Goal: Obtain resource: Obtain resource

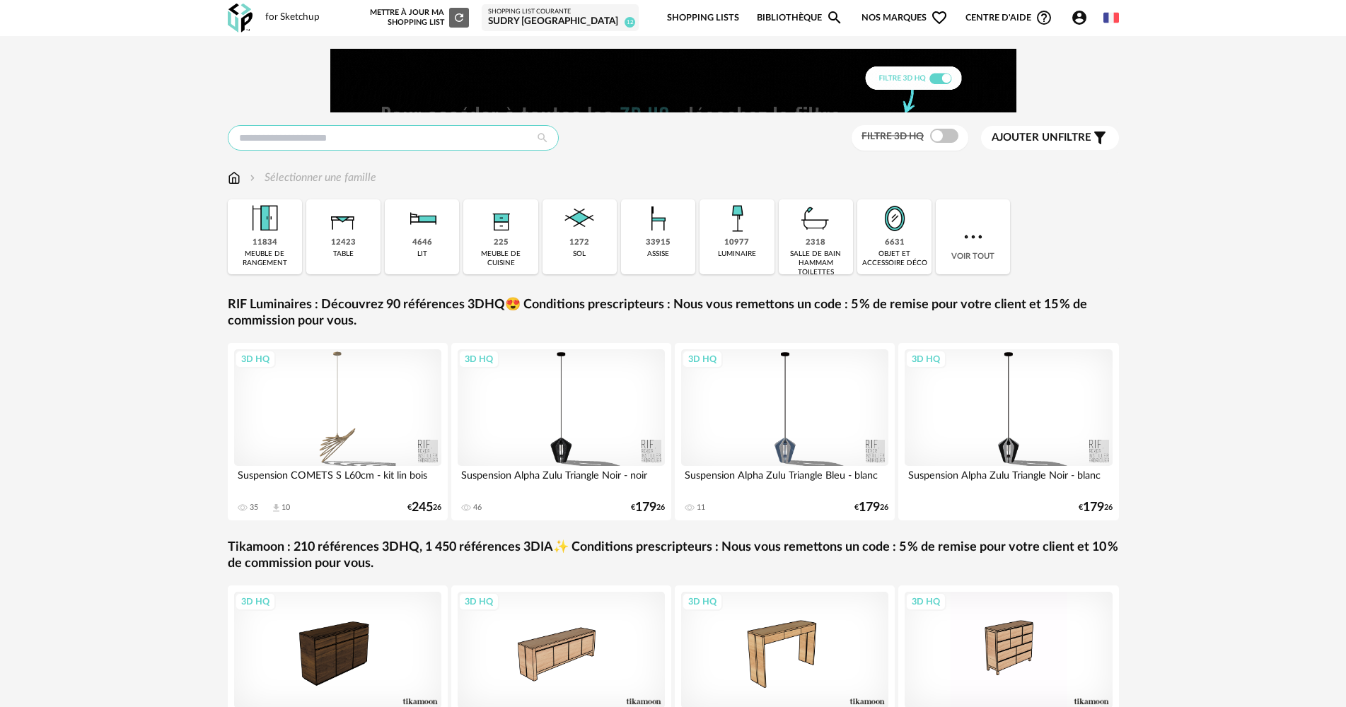
click at [360, 138] on input "text" at bounding box center [393, 137] width 331 height 25
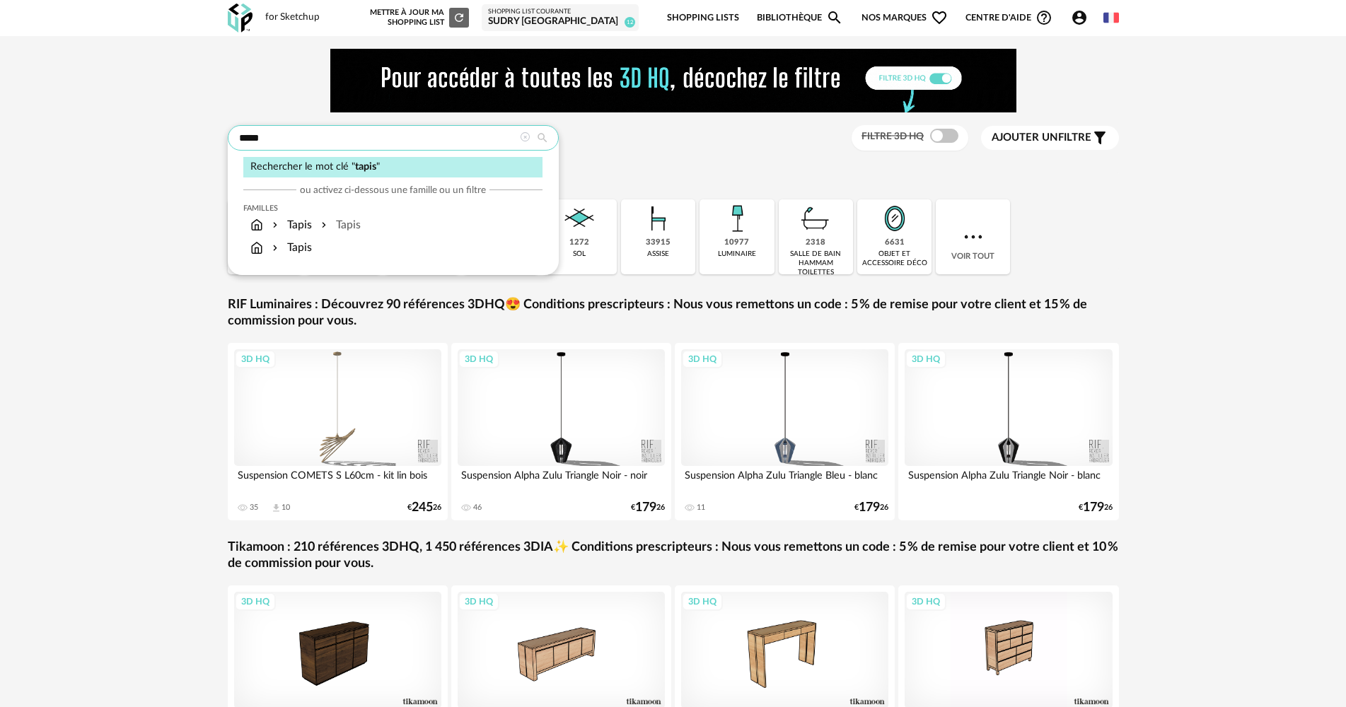
type input "*****"
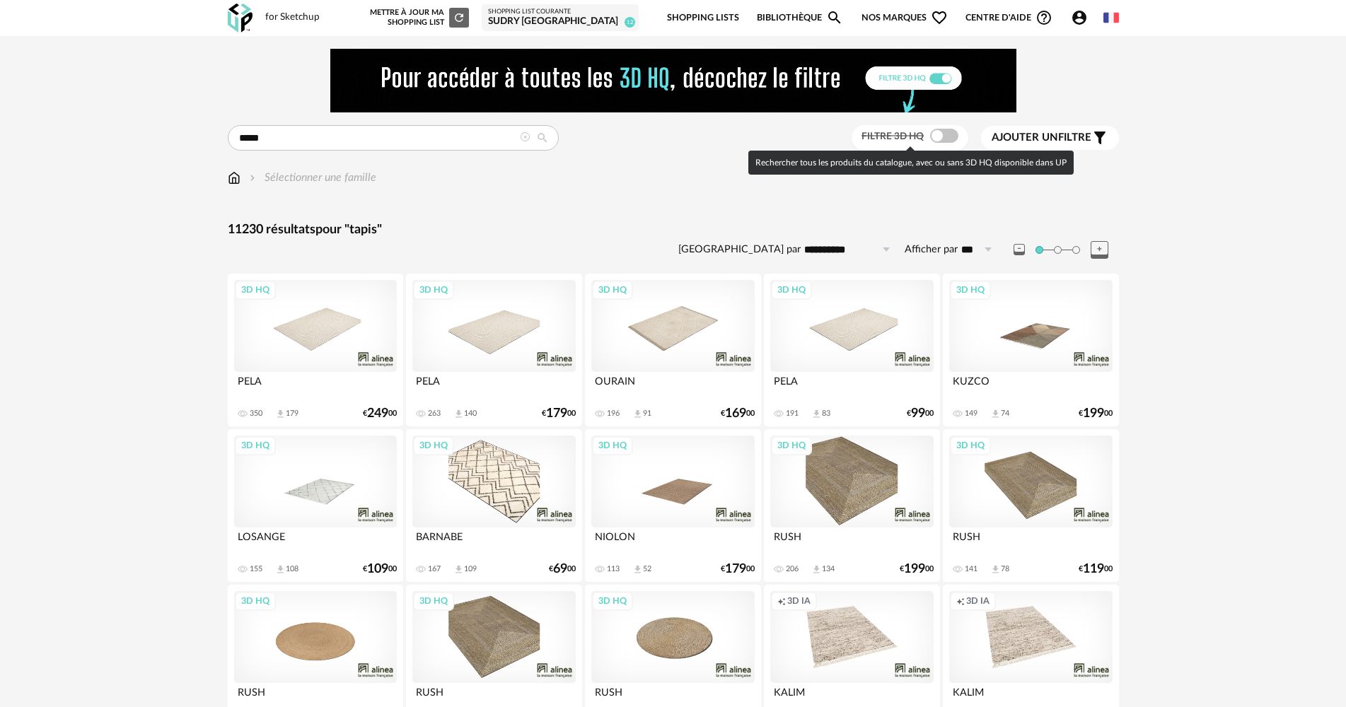
click at [935, 136] on span at bounding box center [944, 136] width 28 height 14
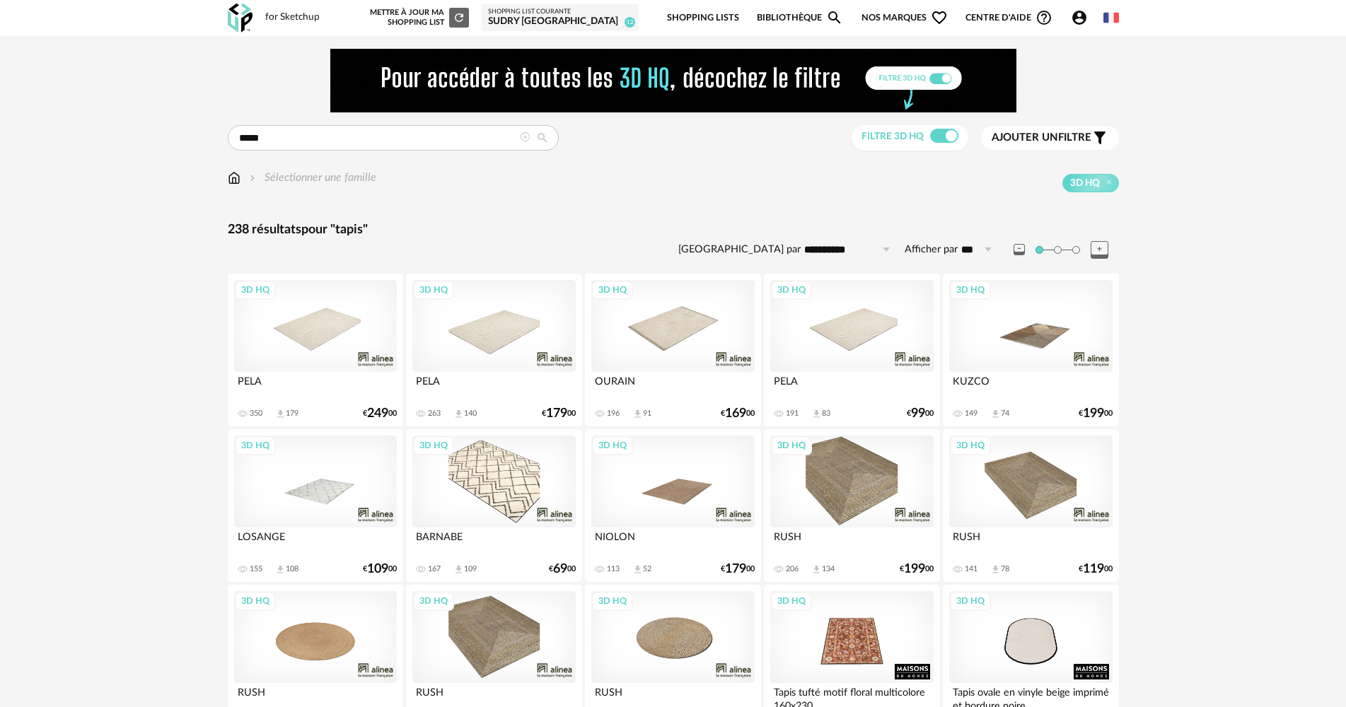
click at [1083, 143] on span "Ajouter un filtre" at bounding box center [1042, 138] width 100 height 14
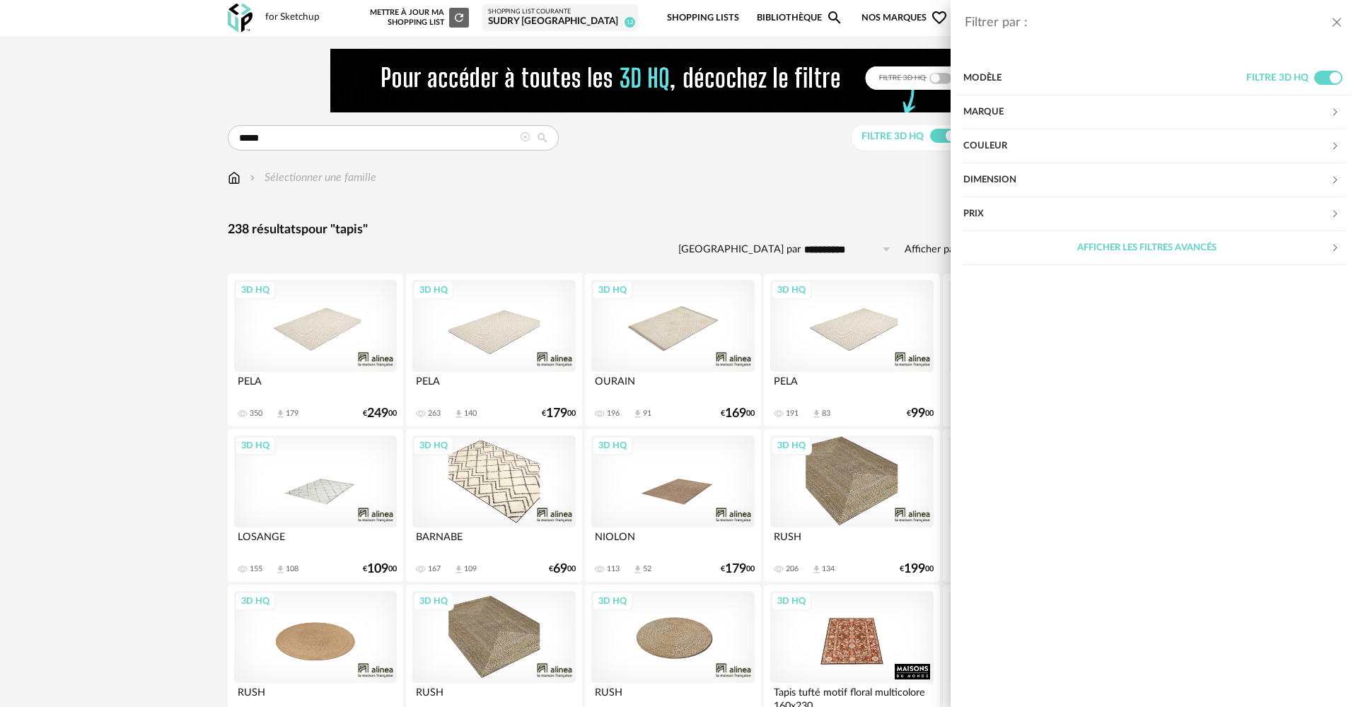
click at [1143, 182] on div "Dimension" at bounding box center [1146, 180] width 367 height 34
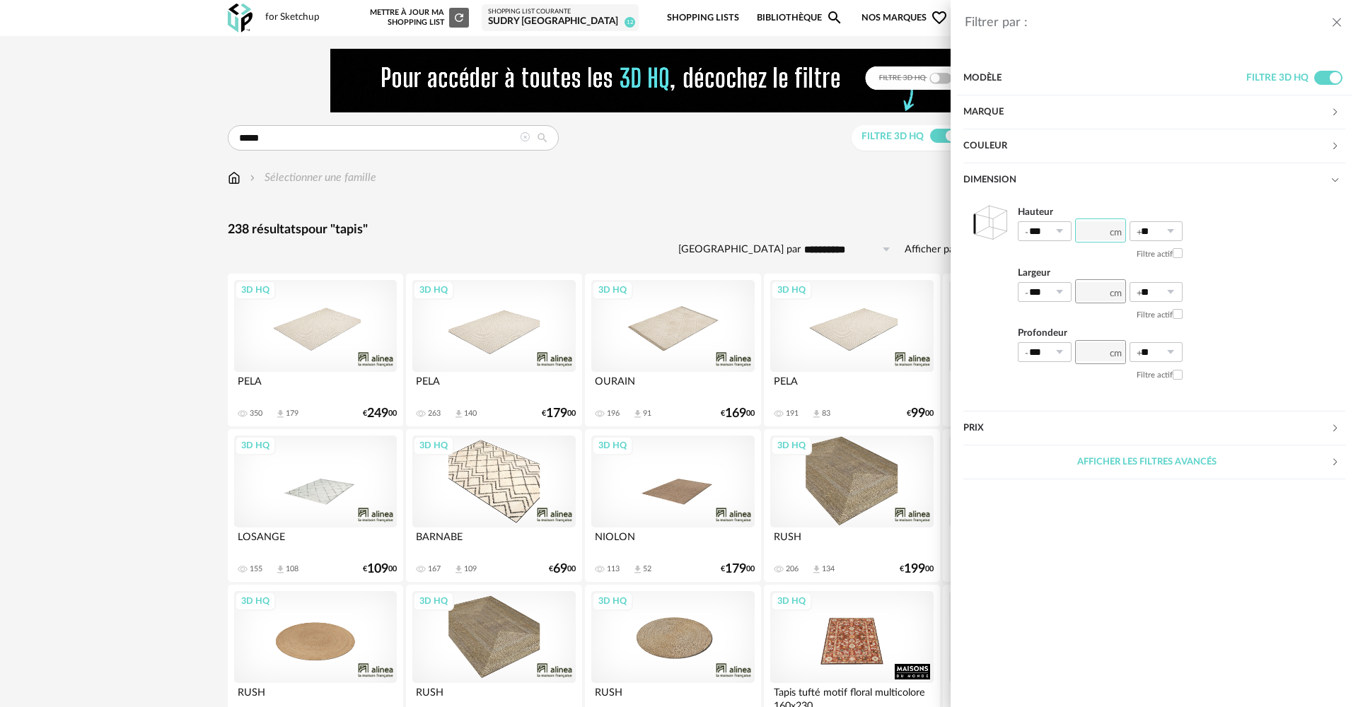
click at [1103, 236] on input "number" at bounding box center [1100, 231] width 51 height 24
click at [1096, 291] on input "number" at bounding box center [1100, 291] width 51 height 24
click at [1336, 23] on icon "close drawer" at bounding box center [1337, 23] width 14 height 14
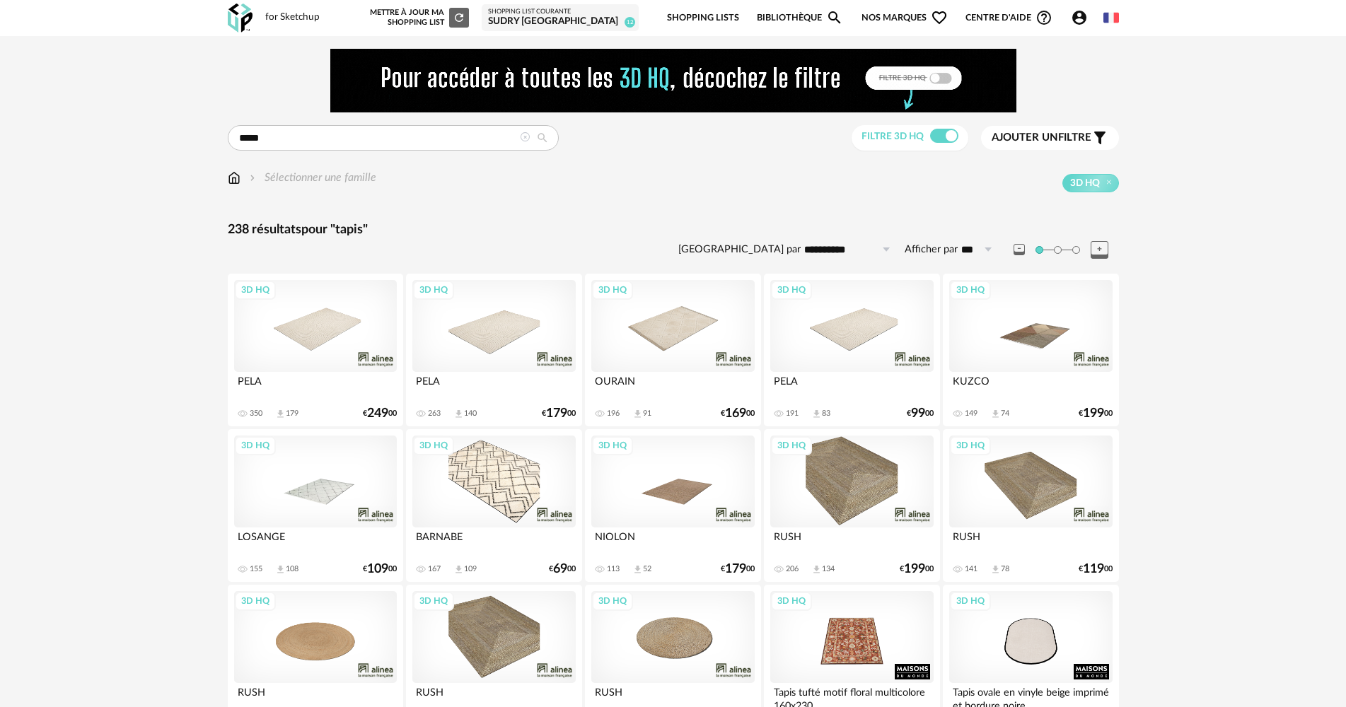
click at [858, 253] on input "**********" at bounding box center [850, 249] width 98 height 23
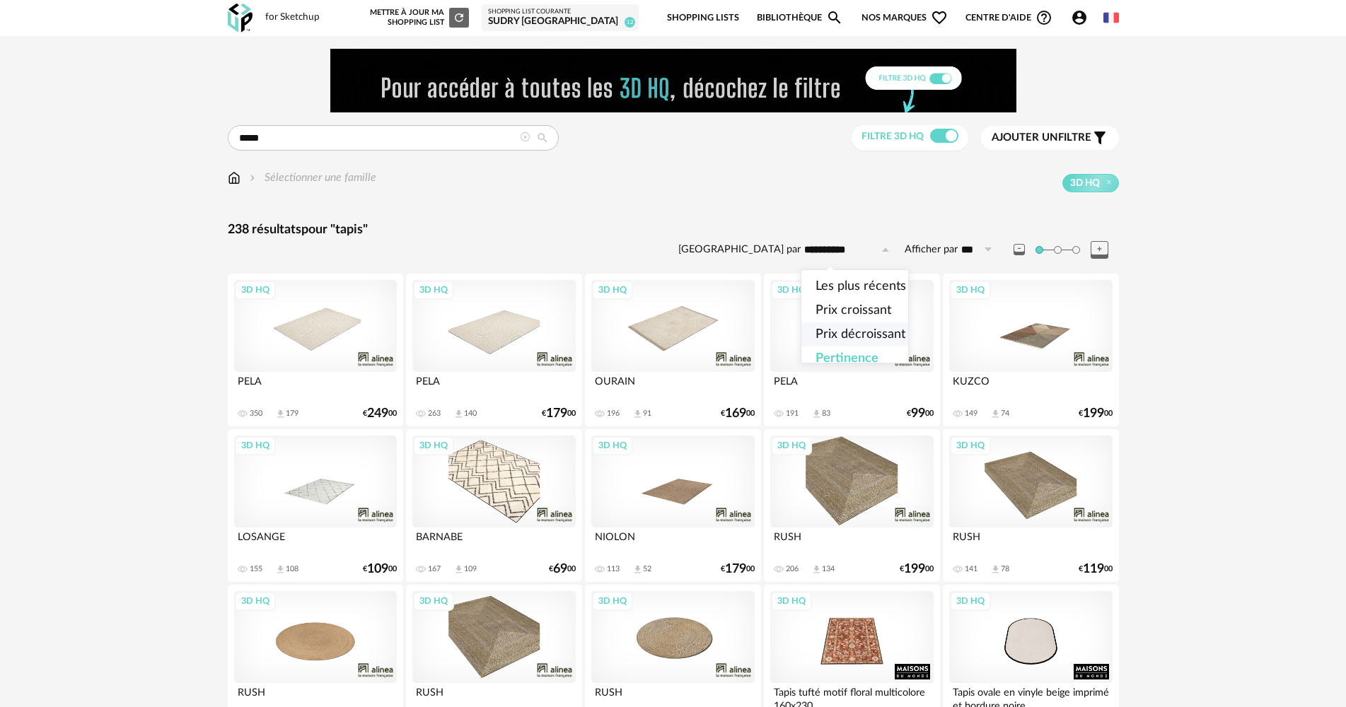
click at [863, 325] on li "Prix décroissant" at bounding box center [860, 334] width 119 height 24
type input "**********"
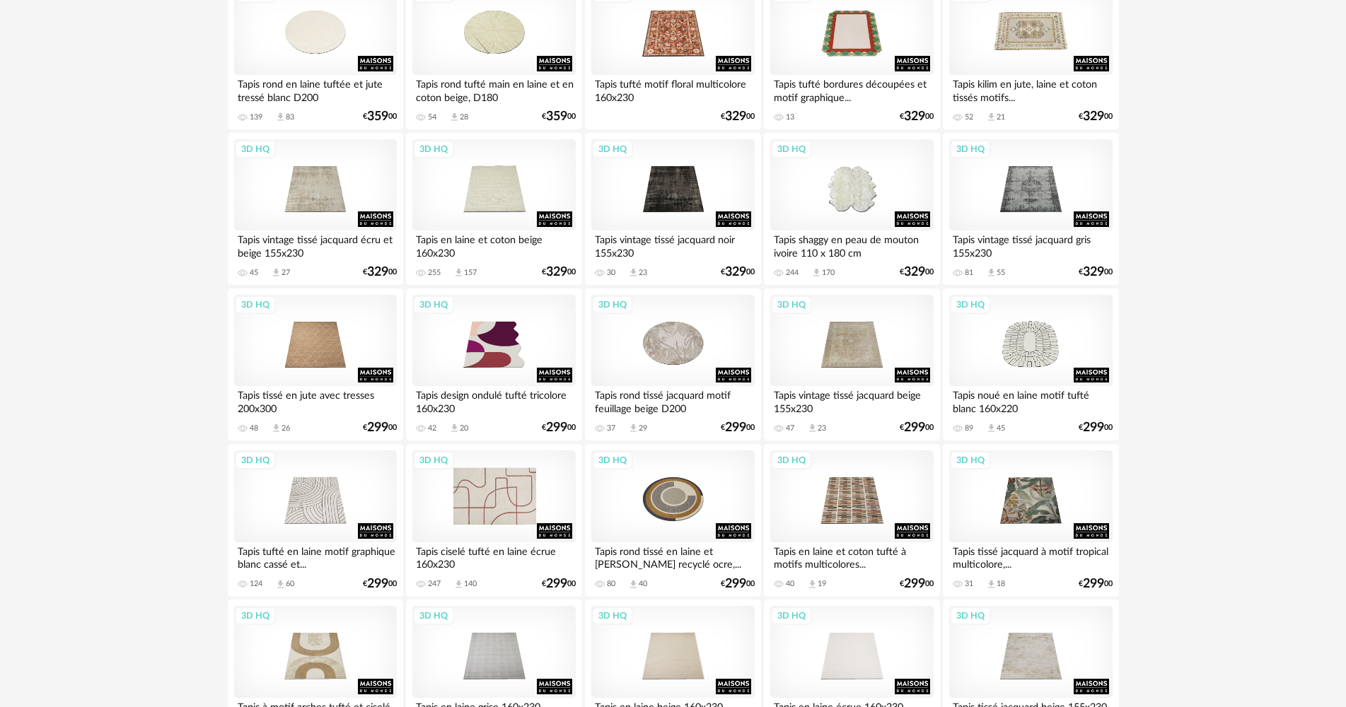
scroll to position [990, 0]
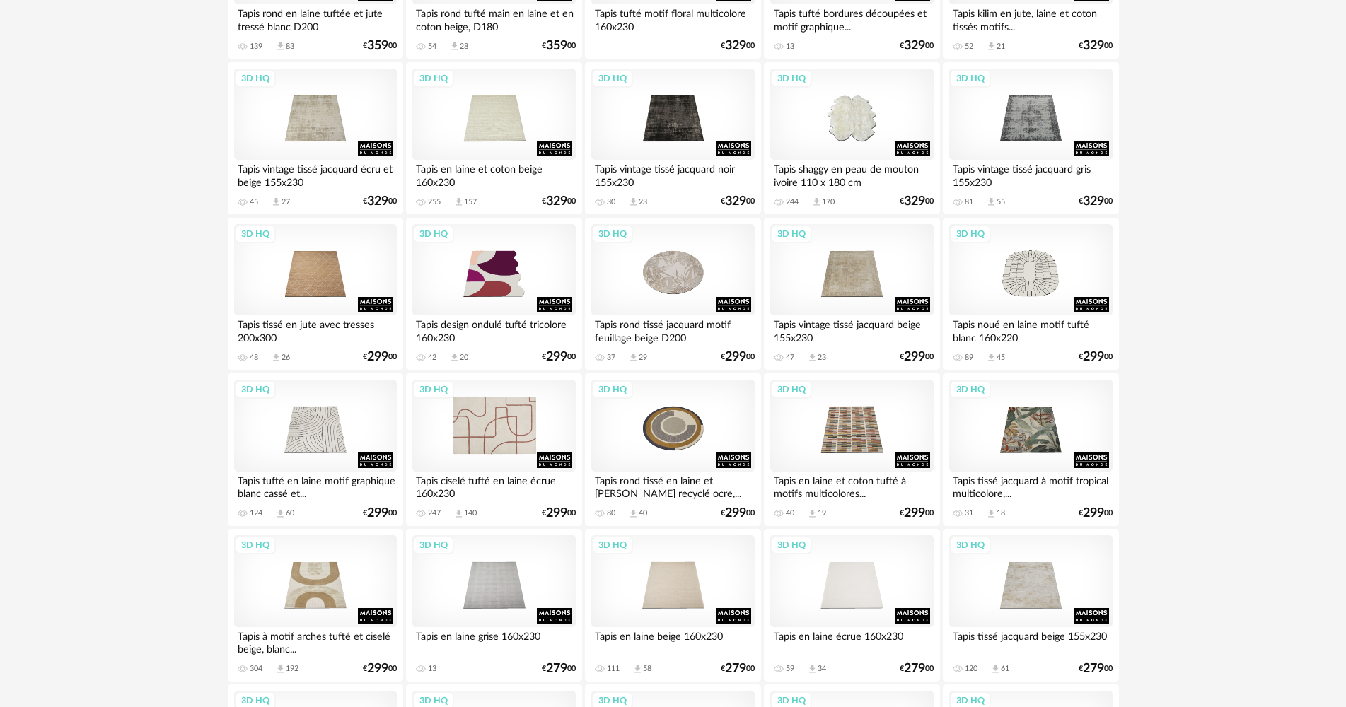
click at [511, 426] on div "3D HQ" at bounding box center [493, 426] width 163 height 92
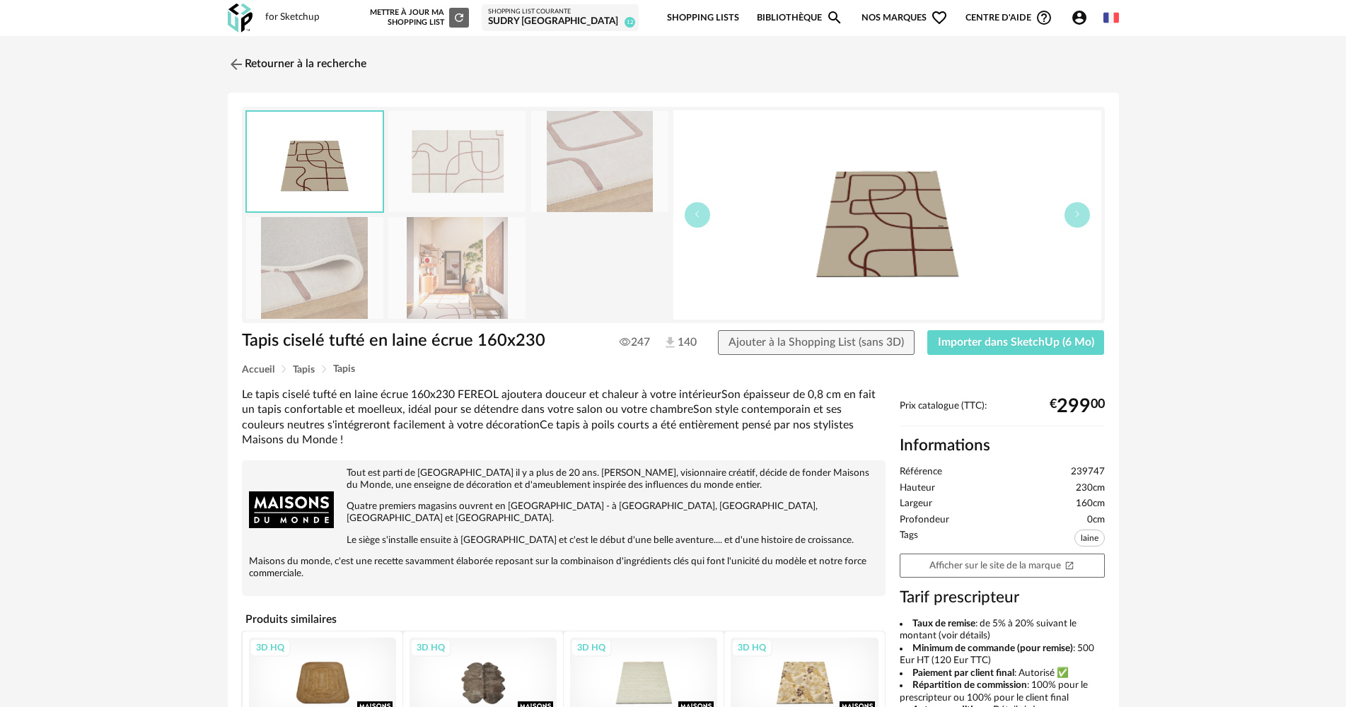
click at [470, 184] on img at bounding box center [456, 161] width 137 height 101
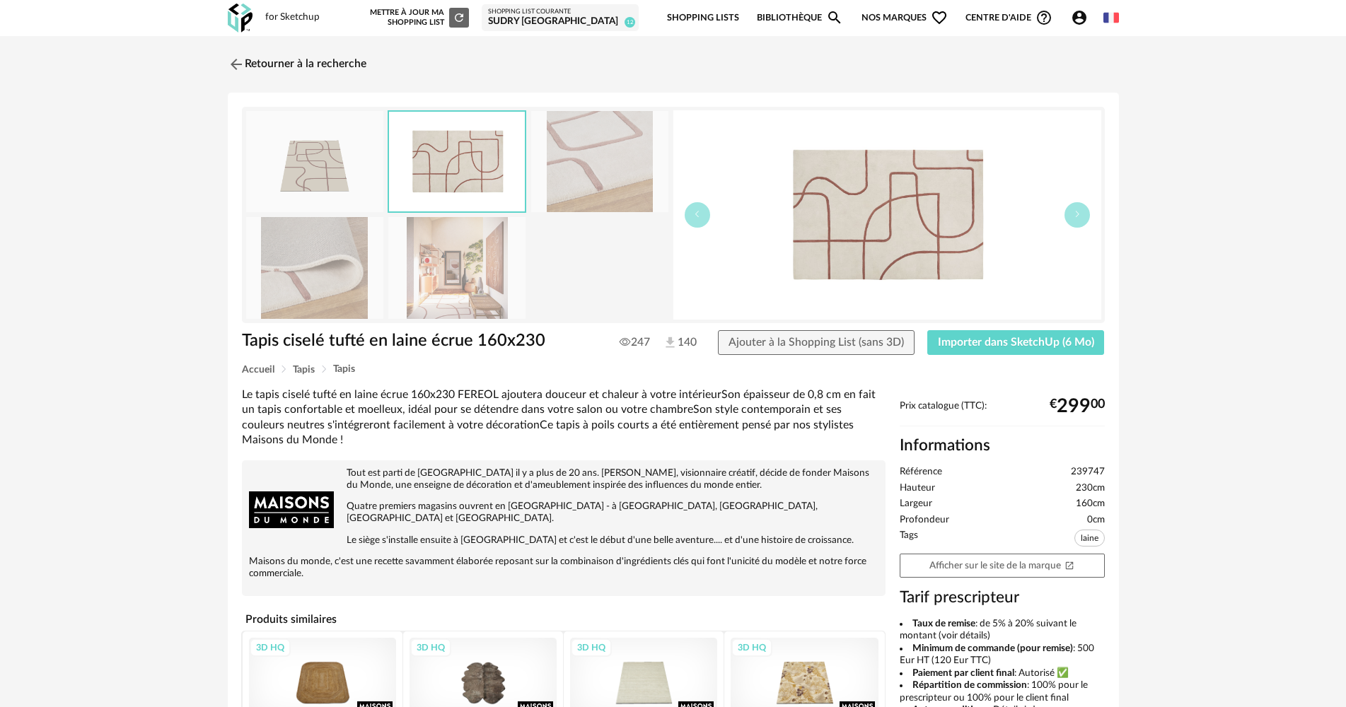
click at [579, 174] on img at bounding box center [599, 161] width 137 height 101
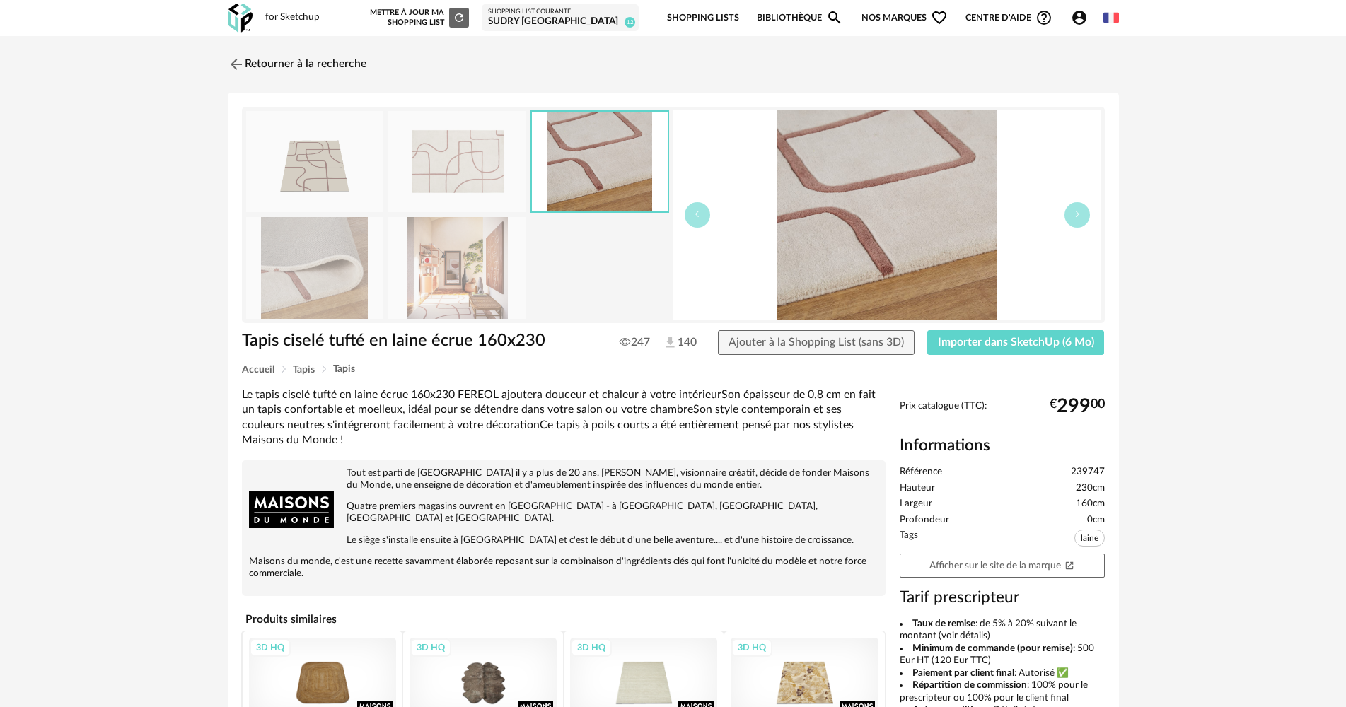
click at [332, 251] on img at bounding box center [314, 267] width 137 height 101
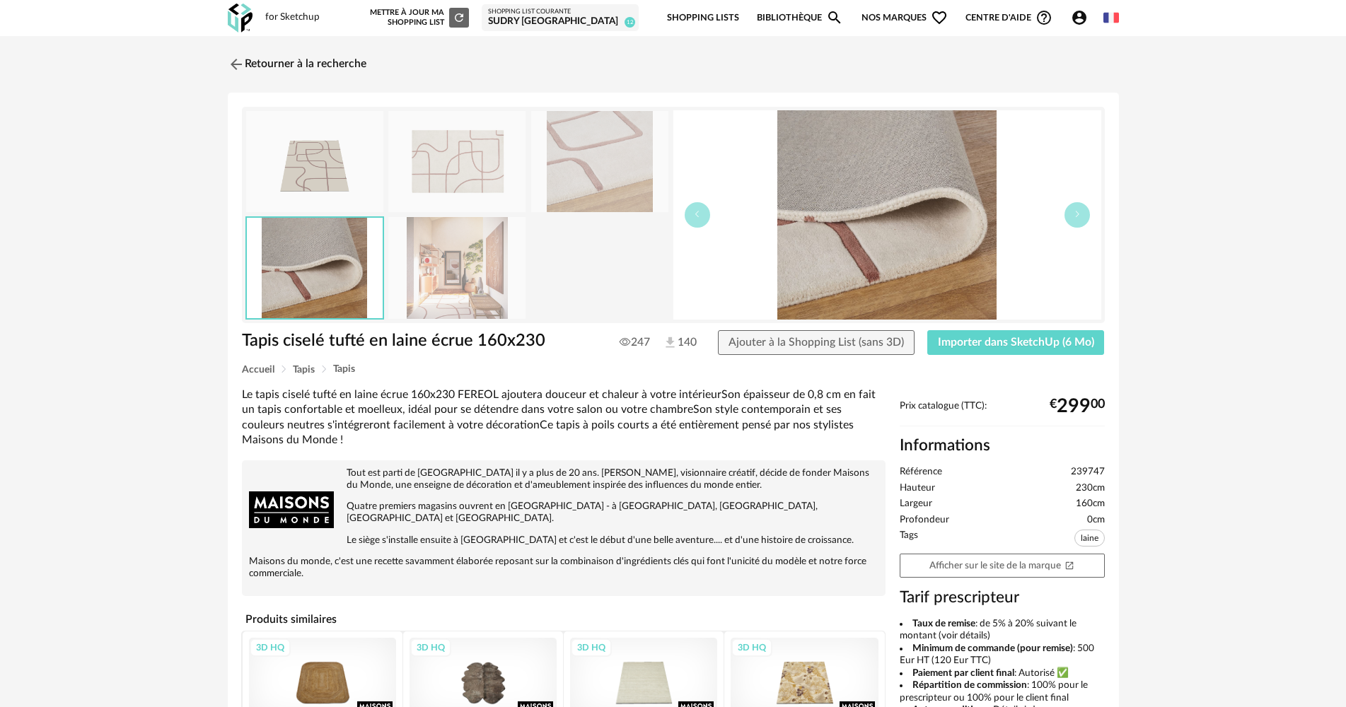
click at [417, 255] on img at bounding box center [456, 267] width 137 height 101
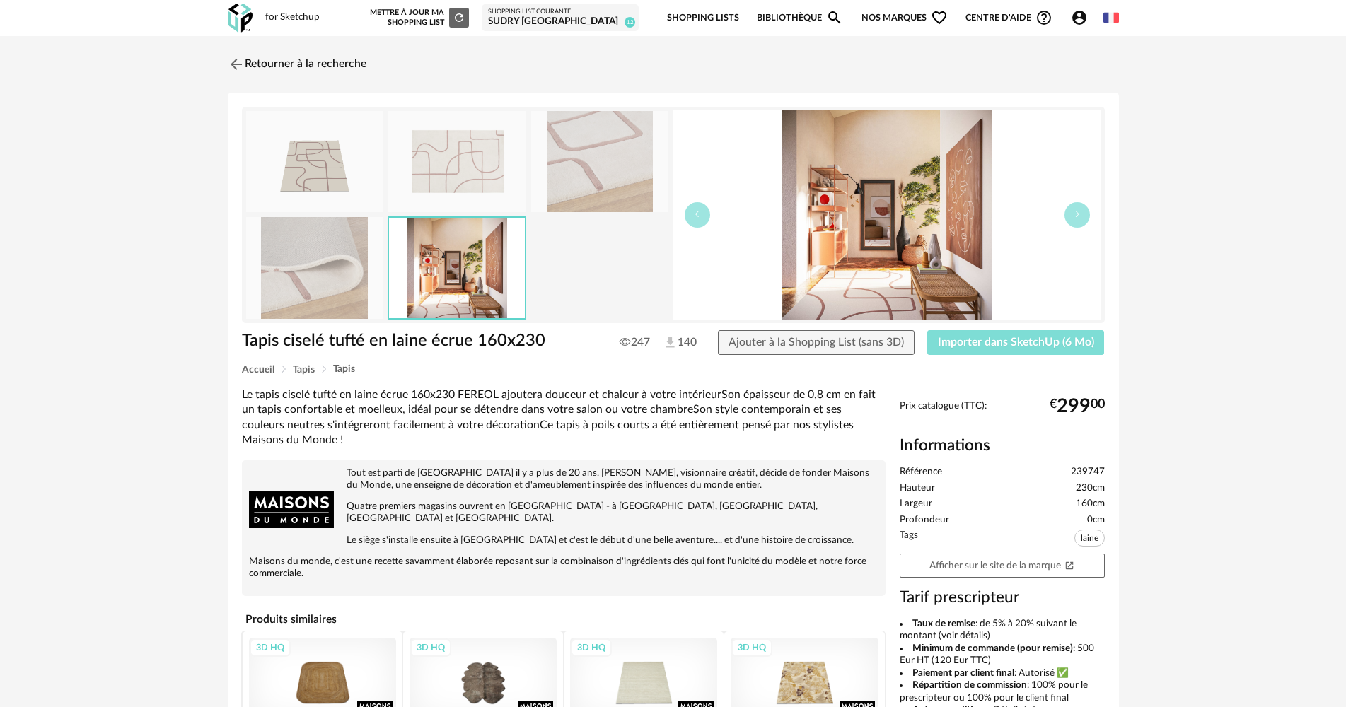
click at [972, 345] on span "Importer dans SketchUp (6 Mo)" at bounding box center [1016, 342] width 156 height 11
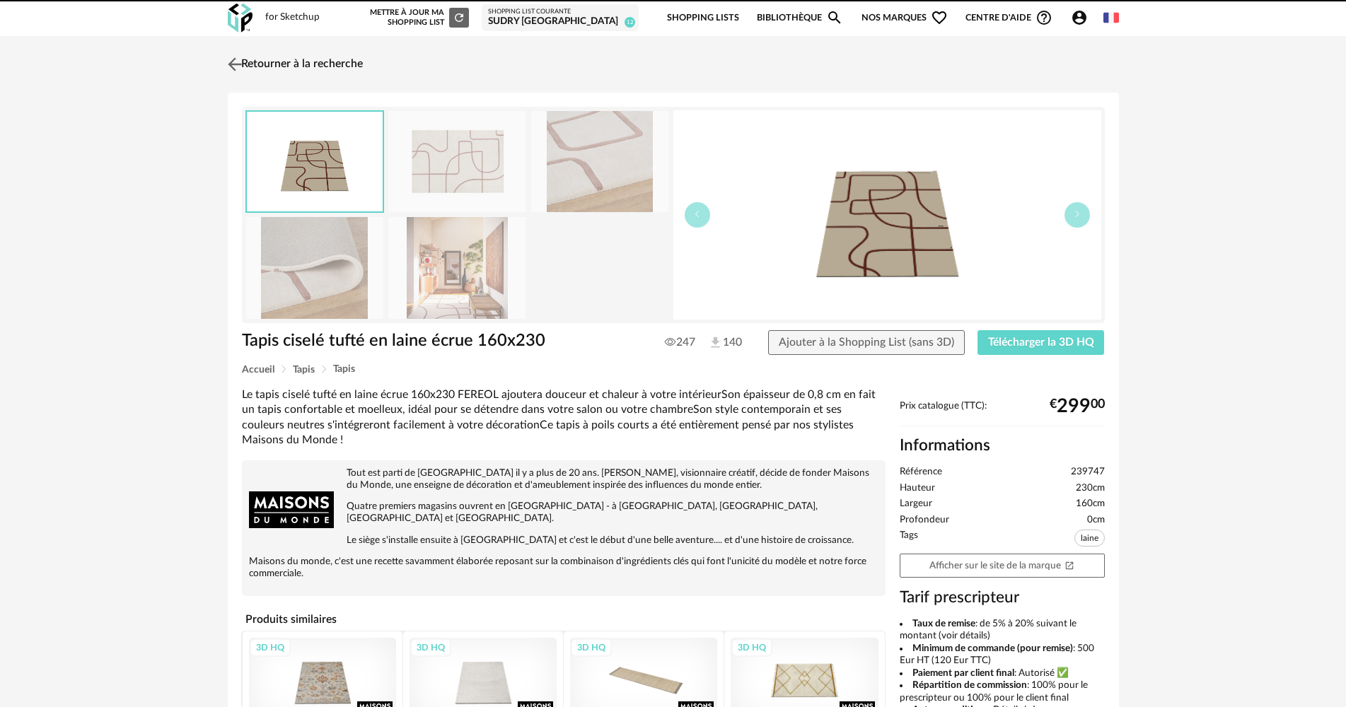
click at [267, 59] on link "Retourner à la recherche" at bounding box center [293, 64] width 139 height 31
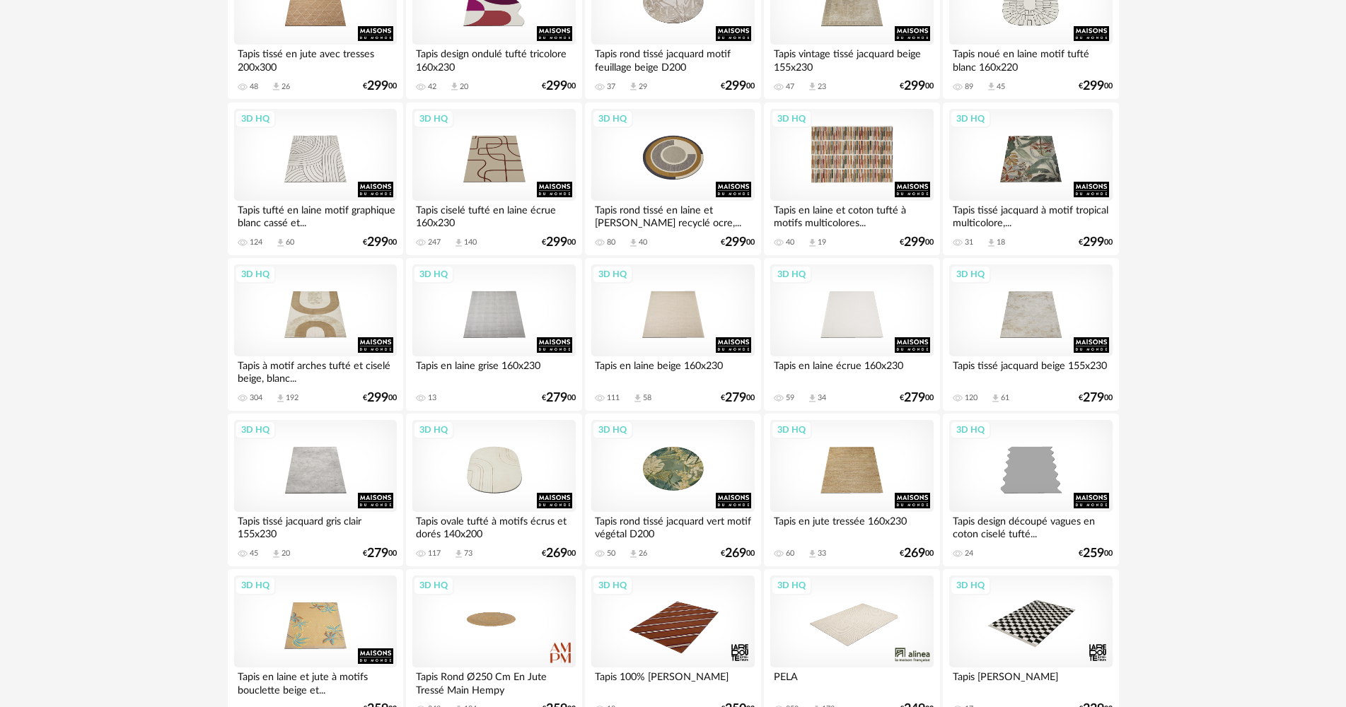
scroll to position [1170, 0]
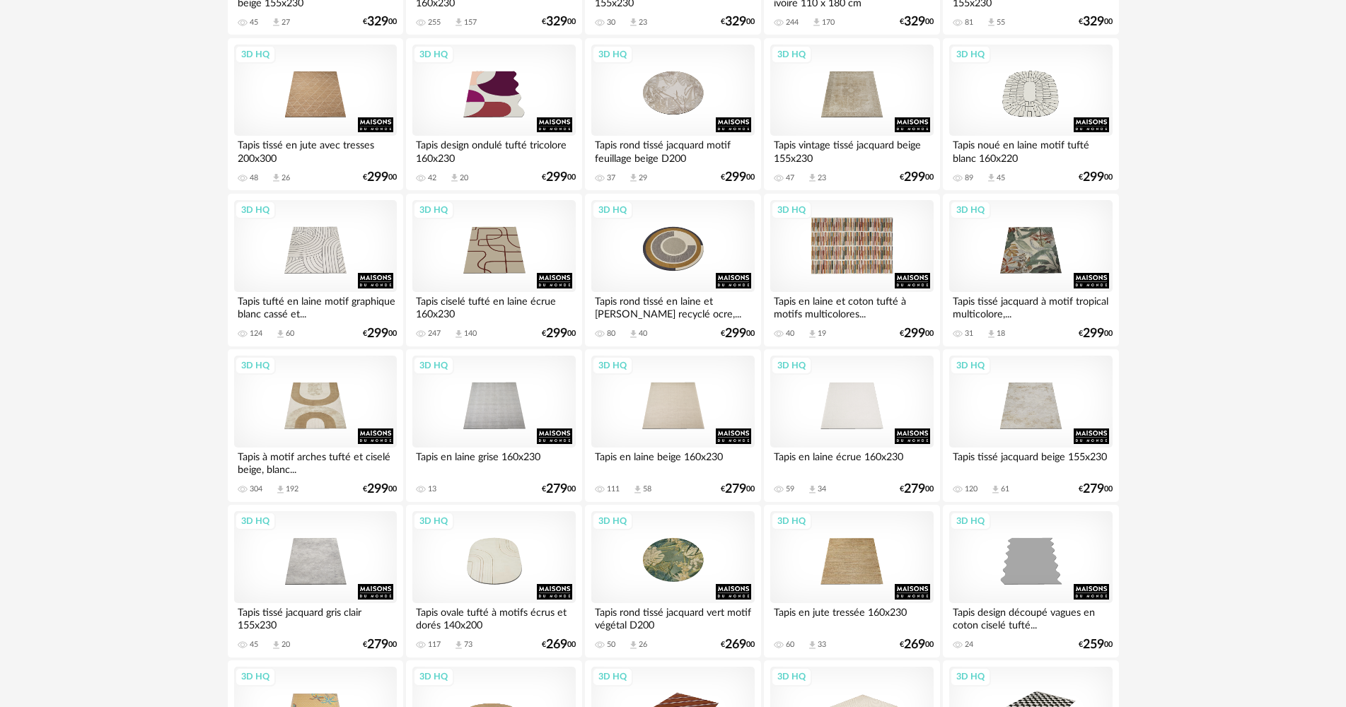
click at [838, 256] on div "3D HQ" at bounding box center [851, 246] width 163 height 92
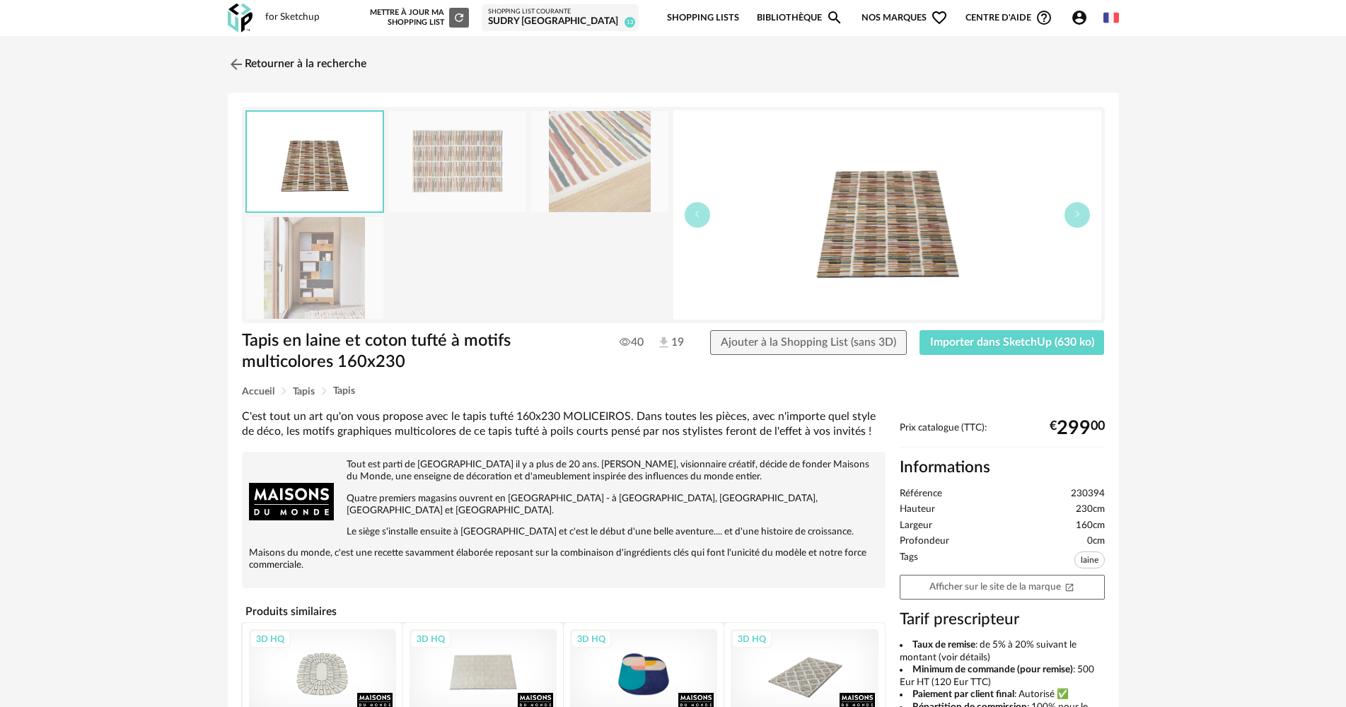
click at [505, 164] on img at bounding box center [456, 161] width 137 height 101
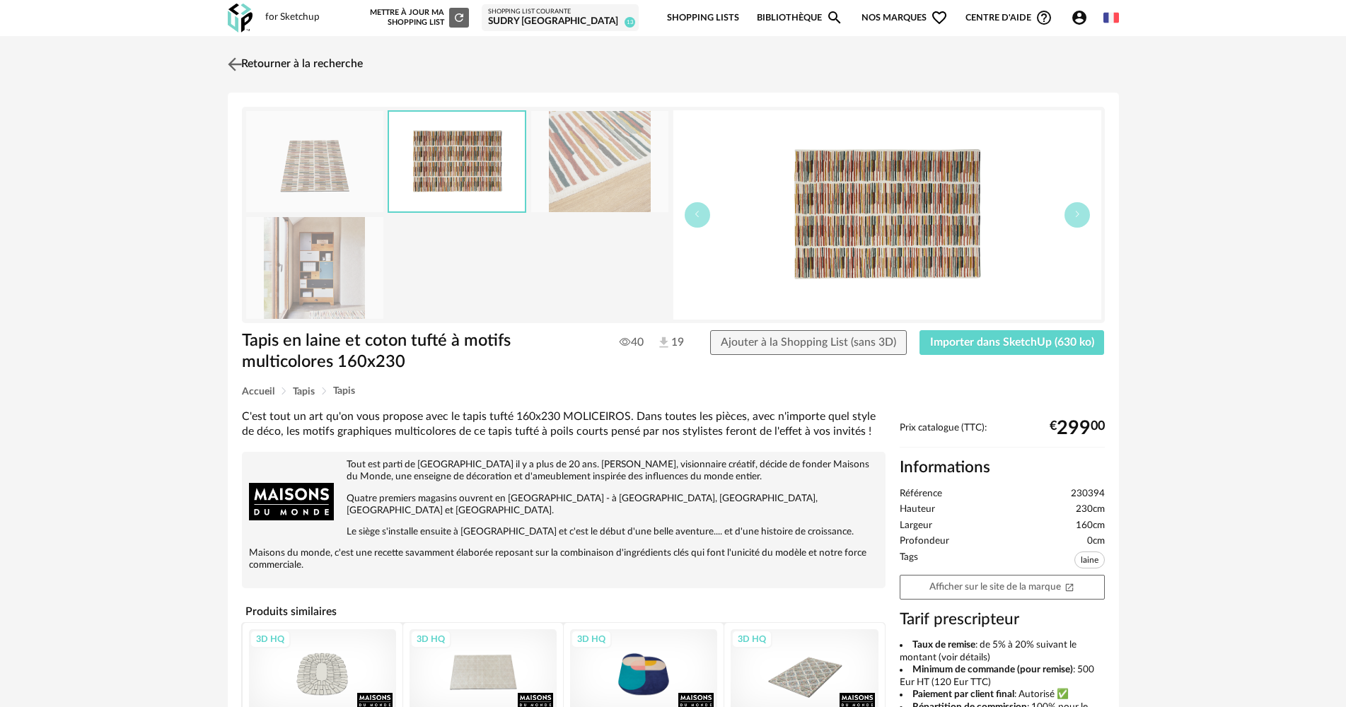
click at [257, 61] on link "Retourner à la recherche" at bounding box center [293, 64] width 139 height 31
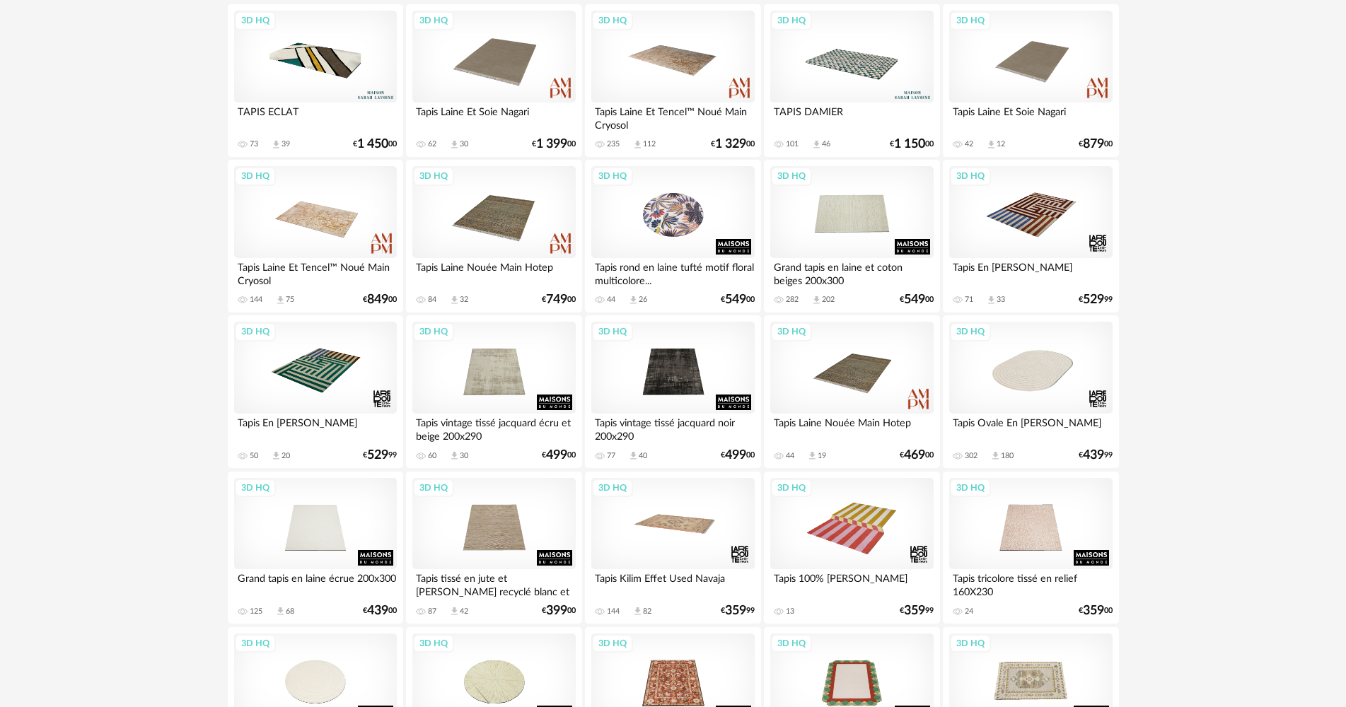
scroll to position [283, 0]
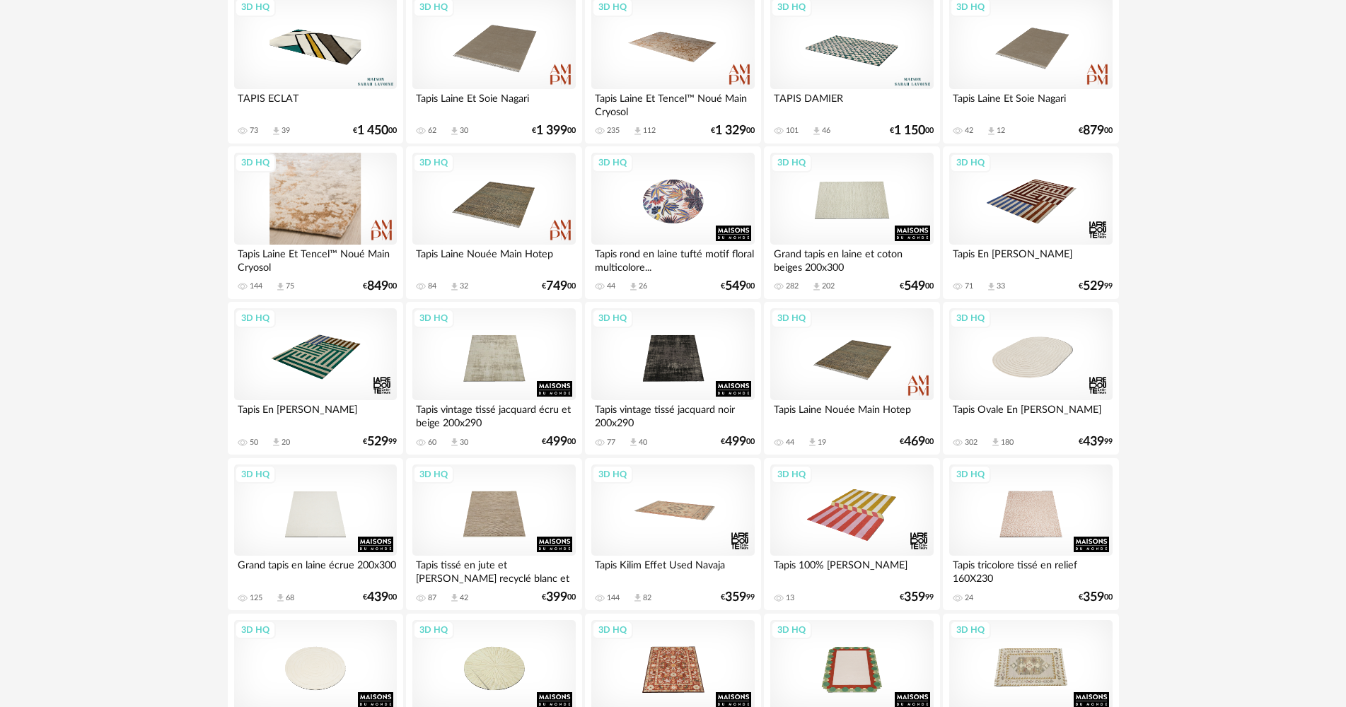
click at [342, 219] on div "3D HQ" at bounding box center [315, 199] width 163 height 92
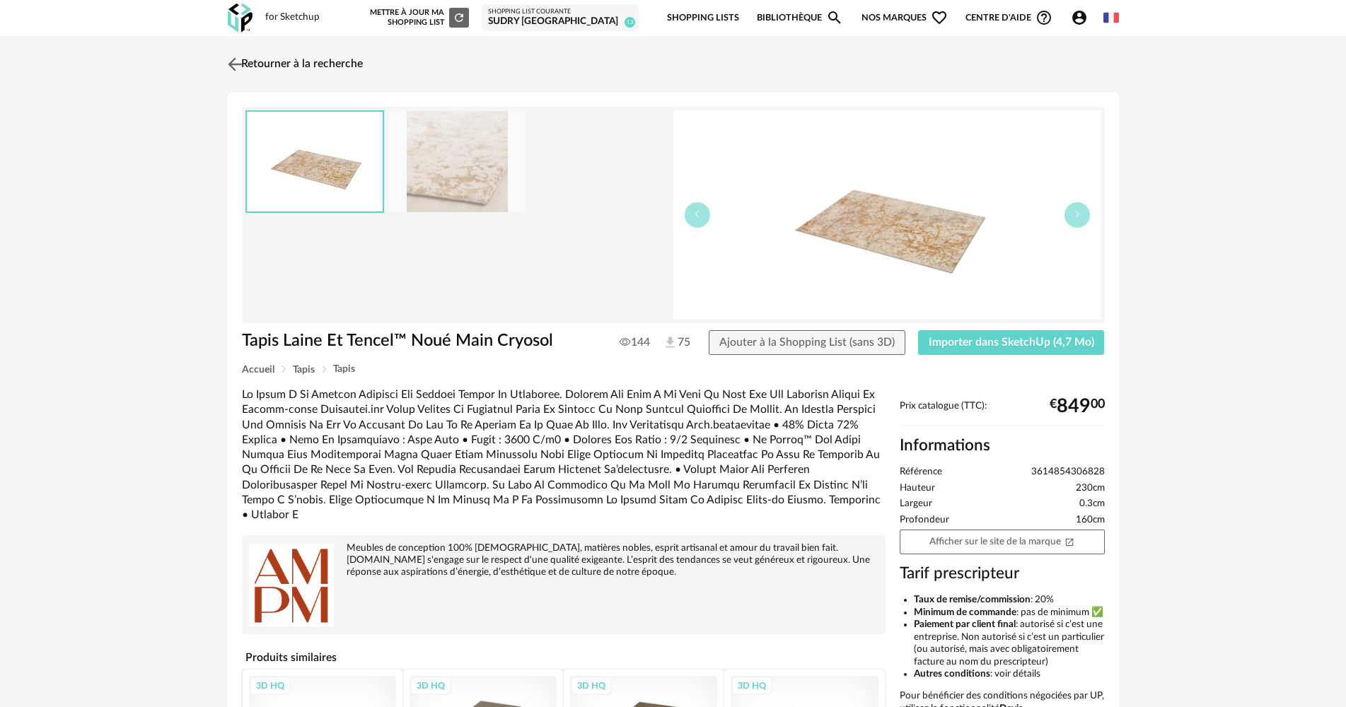
click at [265, 66] on link "Retourner à la recherche" at bounding box center [293, 64] width 139 height 31
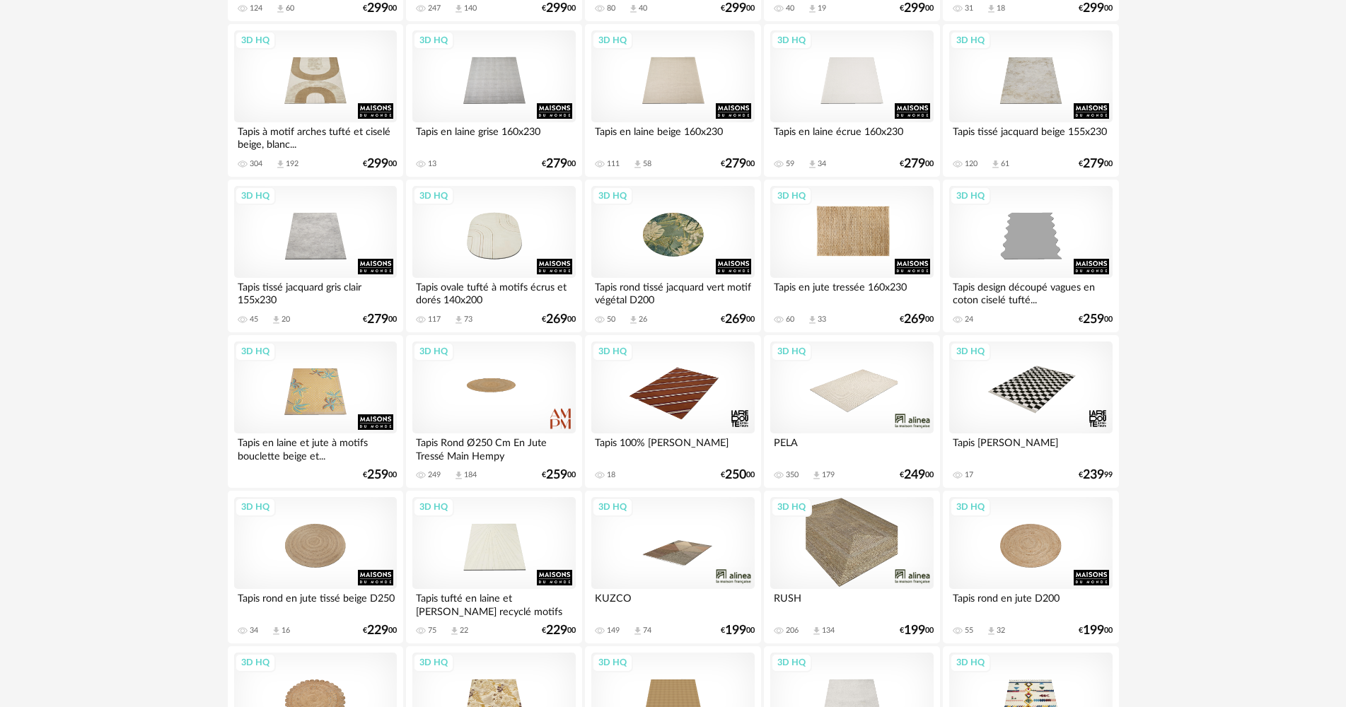
scroll to position [1566, 0]
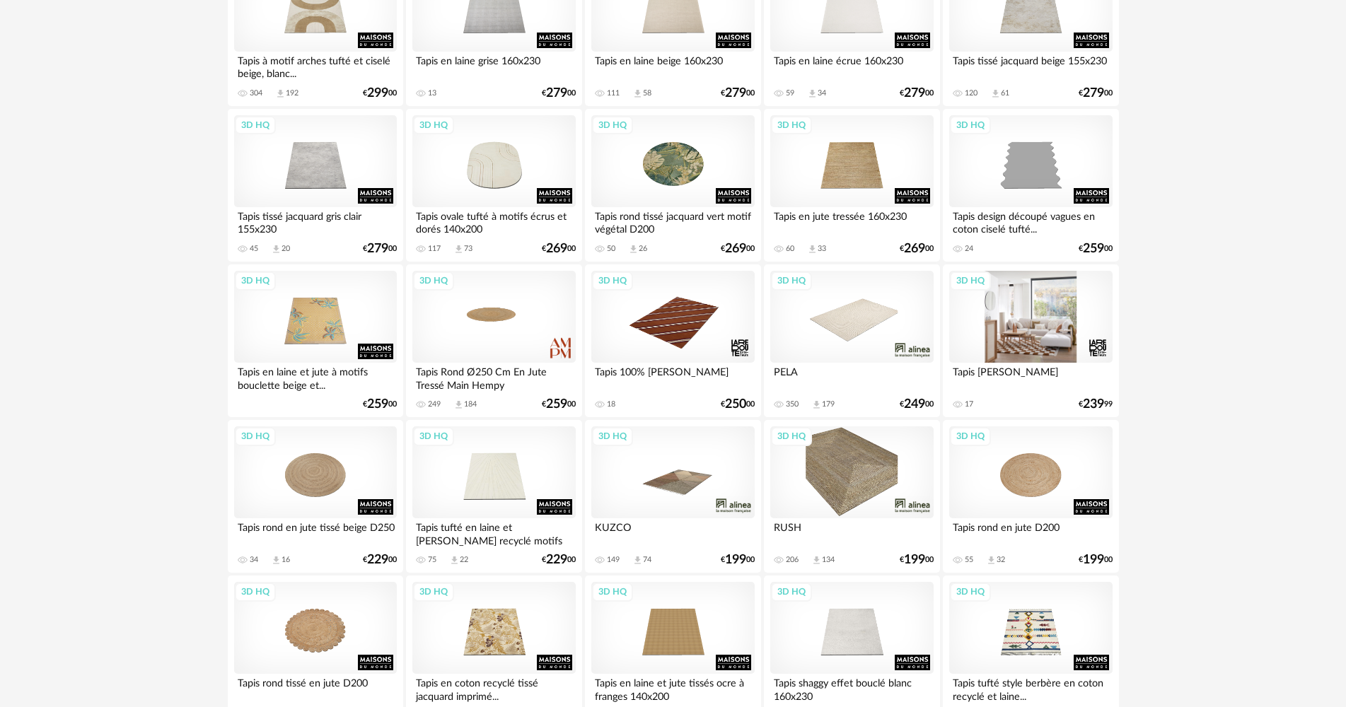
click at [1062, 303] on div "3D HQ" at bounding box center [1030, 317] width 163 height 92
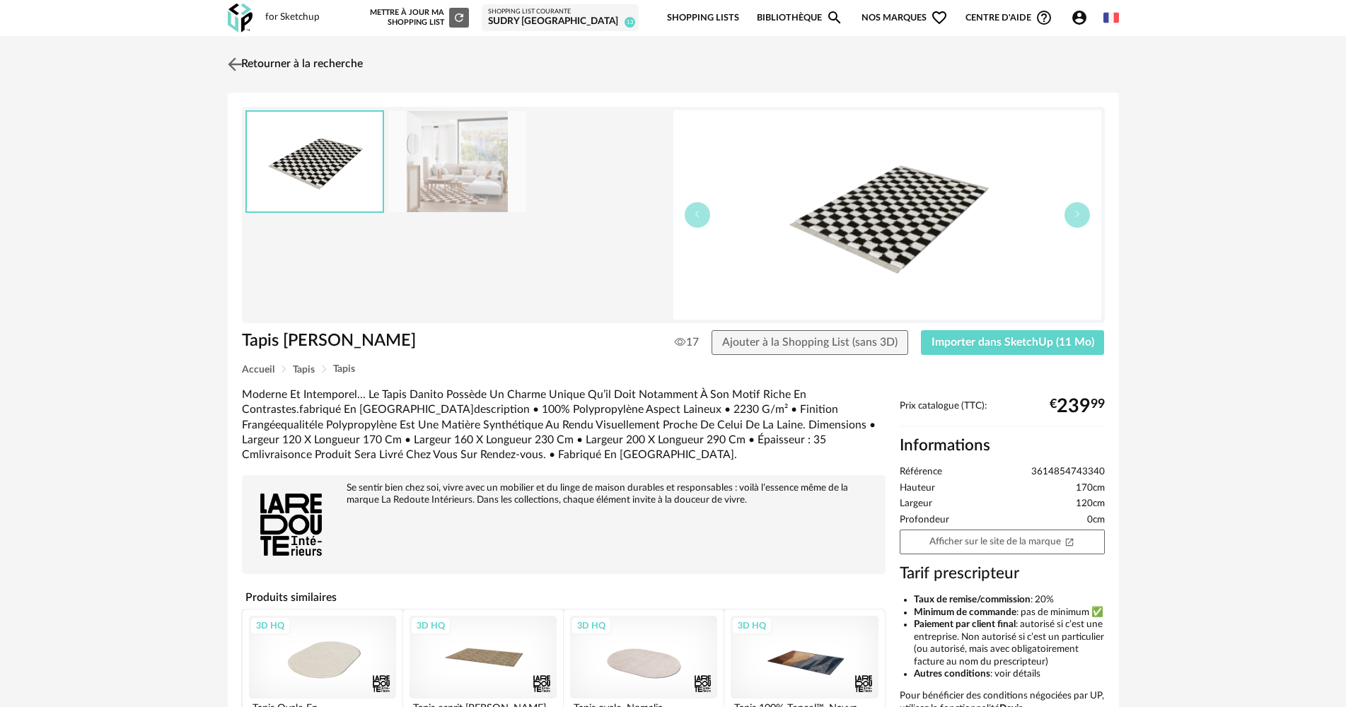
click at [292, 64] on link "Retourner à la recherche" at bounding box center [293, 64] width 139 height 31
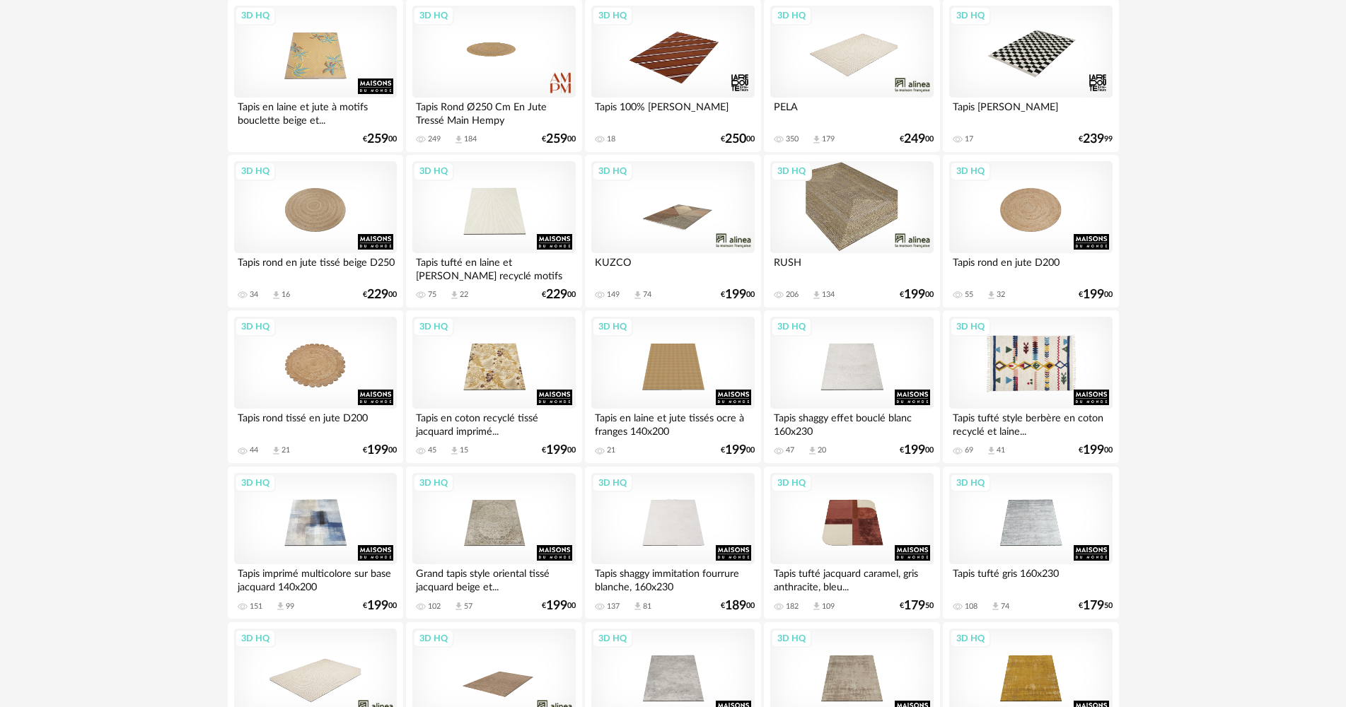
scroll to position [1919, 0]
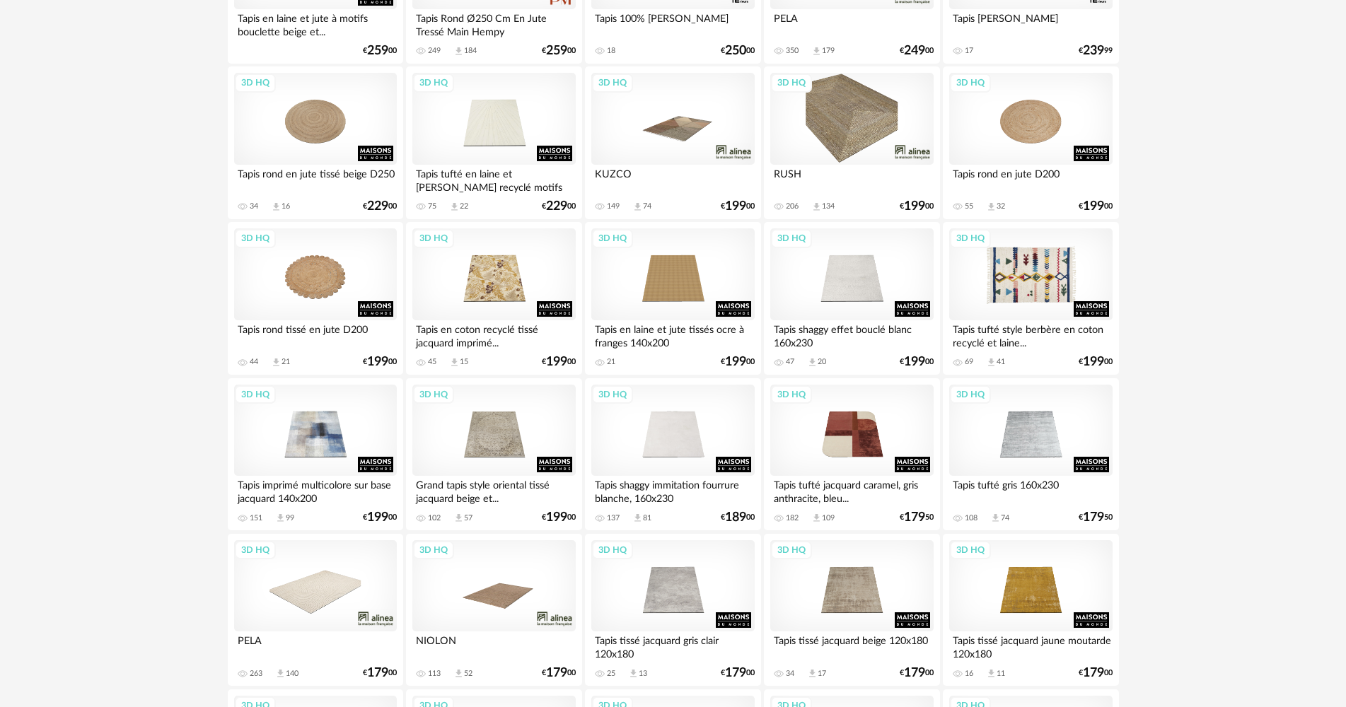
click at [1038, 284] on div "3D HQ" at bounding box center [1030, 274] width 163 height 92
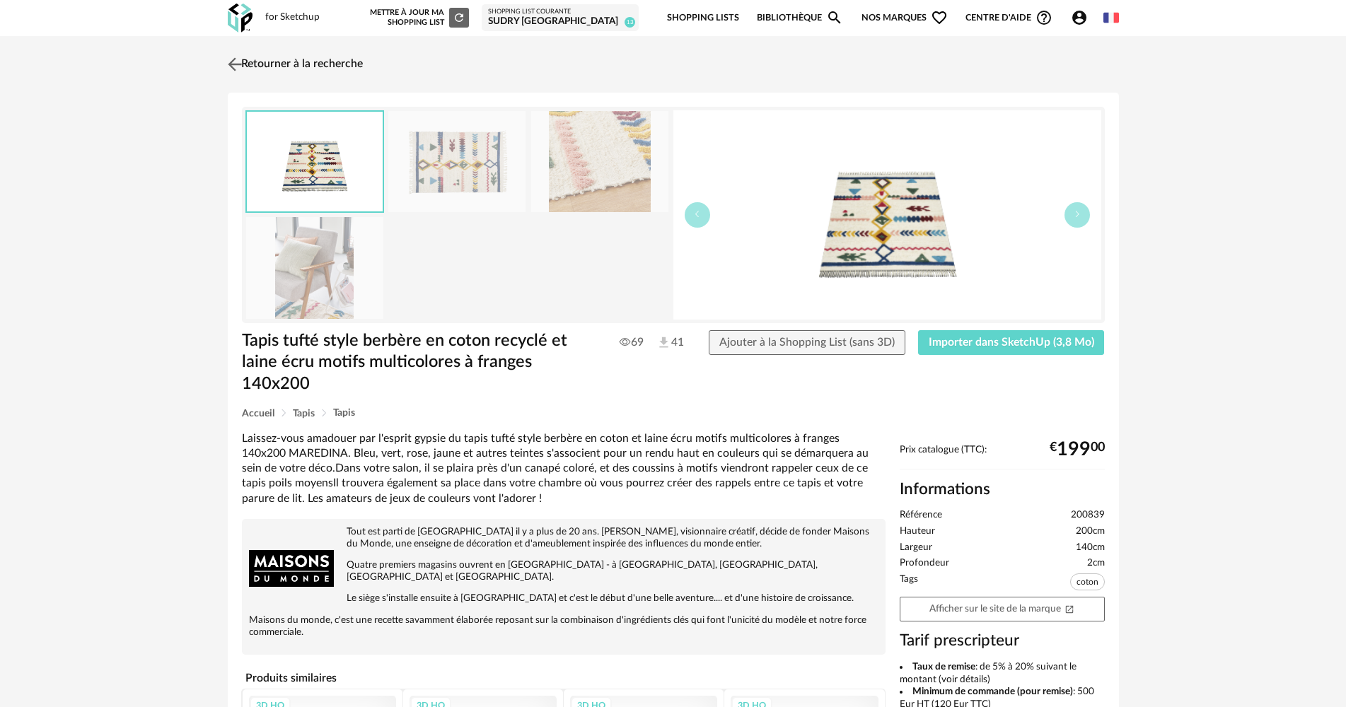
click at [330, 69] on link "Retourner à la recherche" at bounding box center [293, 64] width 139 height 31
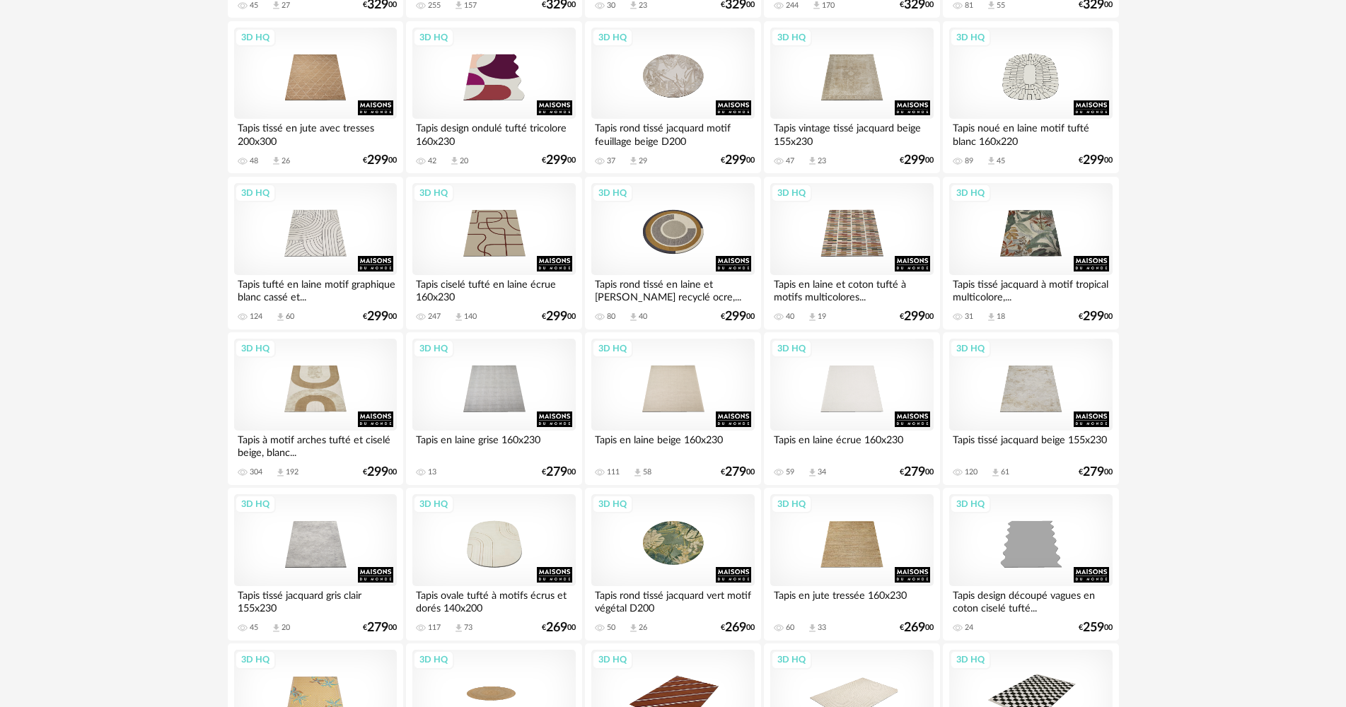
scroll to position [1212, 0]
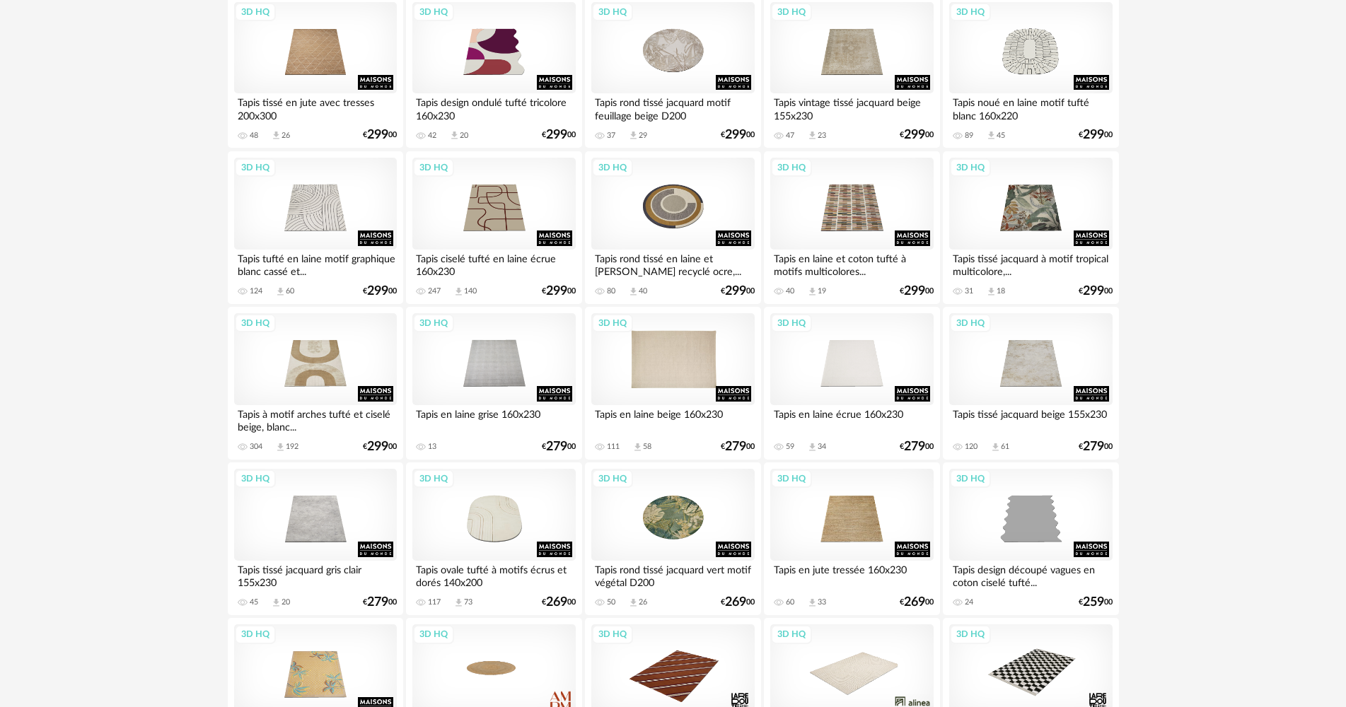
click at [651, 365] on div "3D HQ" at bounding box center [672, 359] width 163 height 92
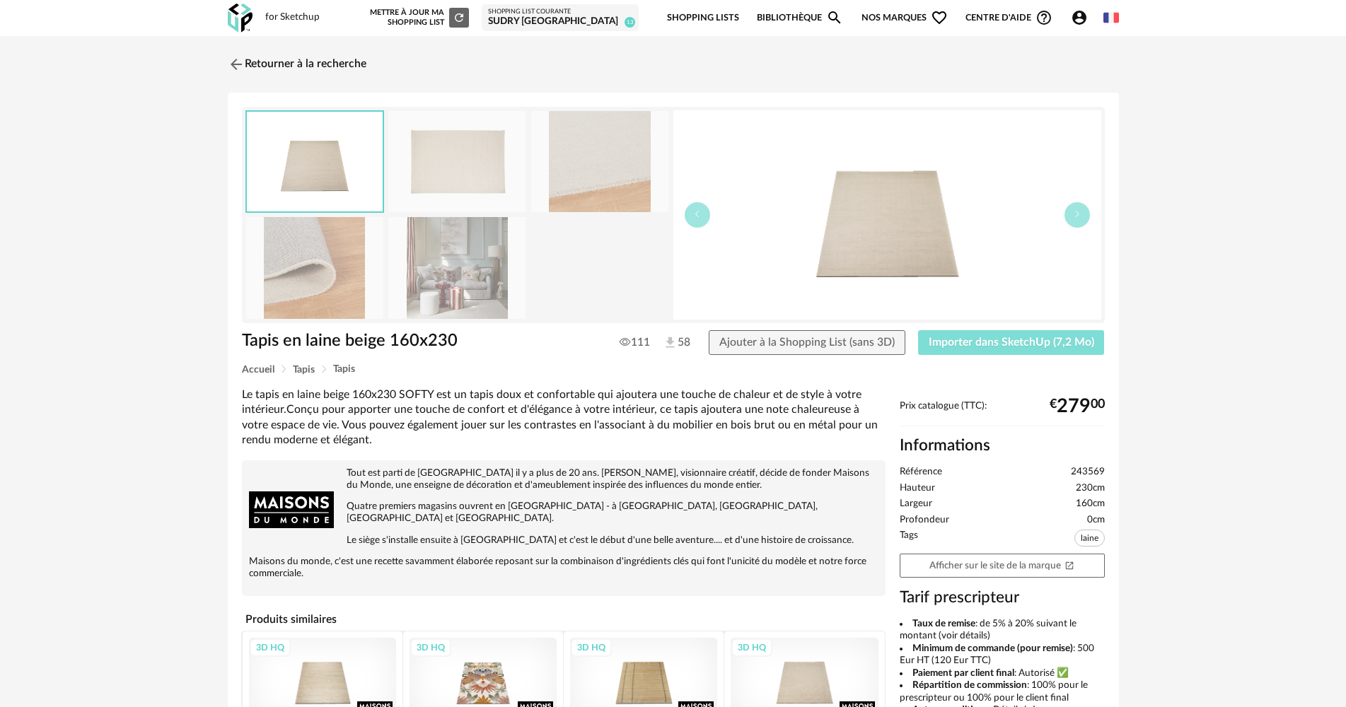
click at [1001, 344] on span "Importer dans SketchUp (7,2 Mo)" at bounding box center [1011, 342] width 165 height 11
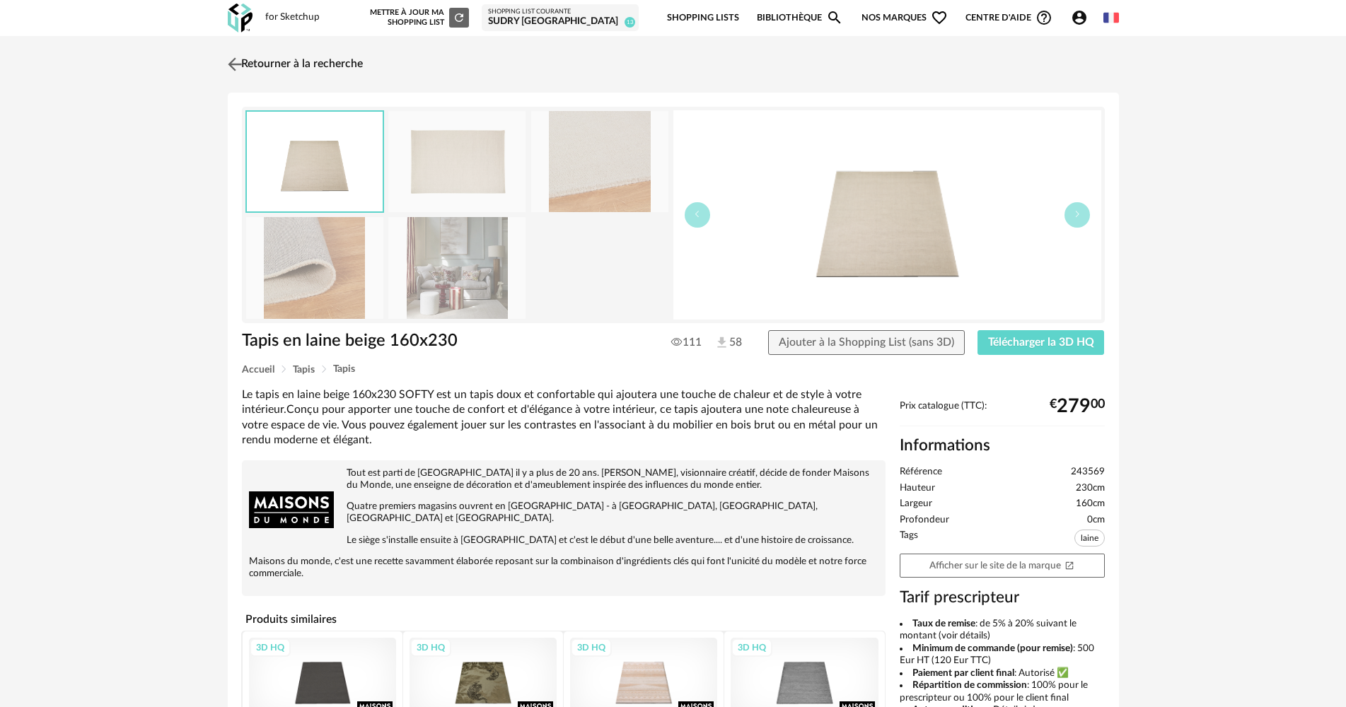
click at [339, 61] on link "Retourner à la recherche" at bounding box center [293, 64] width 139 height 31
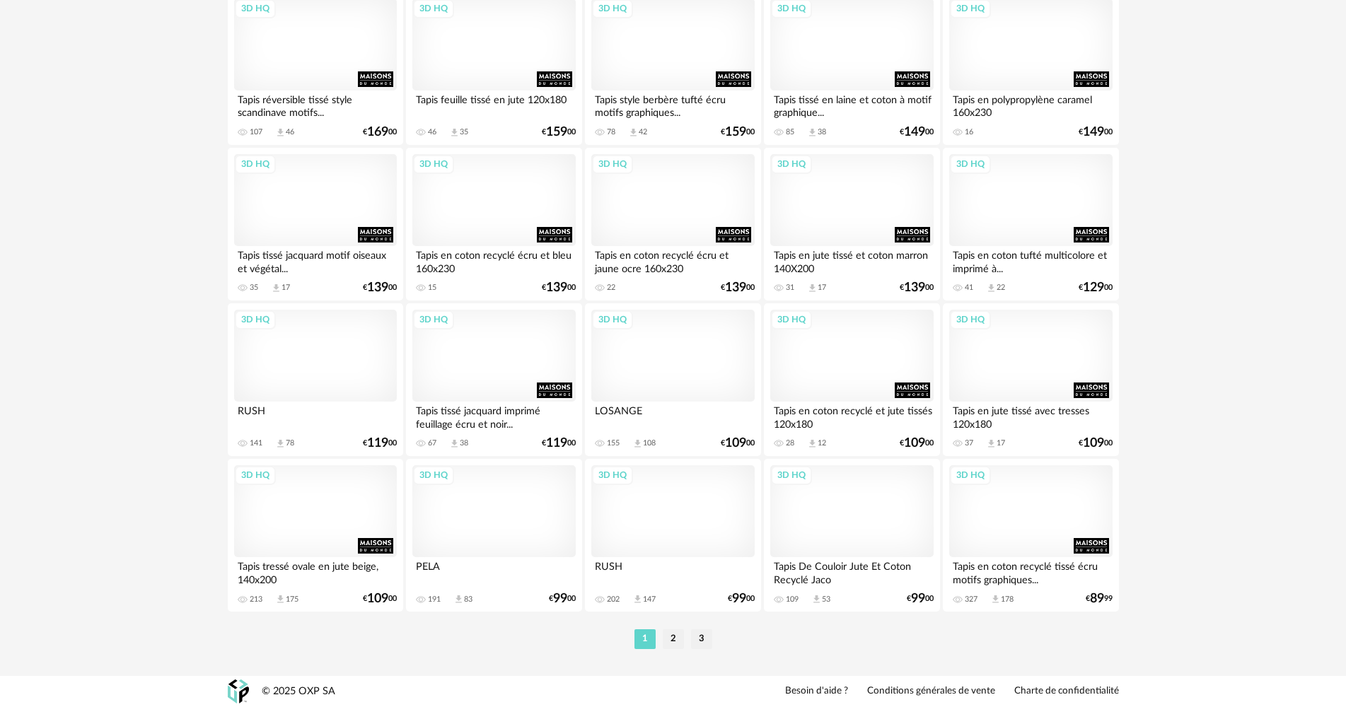
scroll to position [2740, 0]
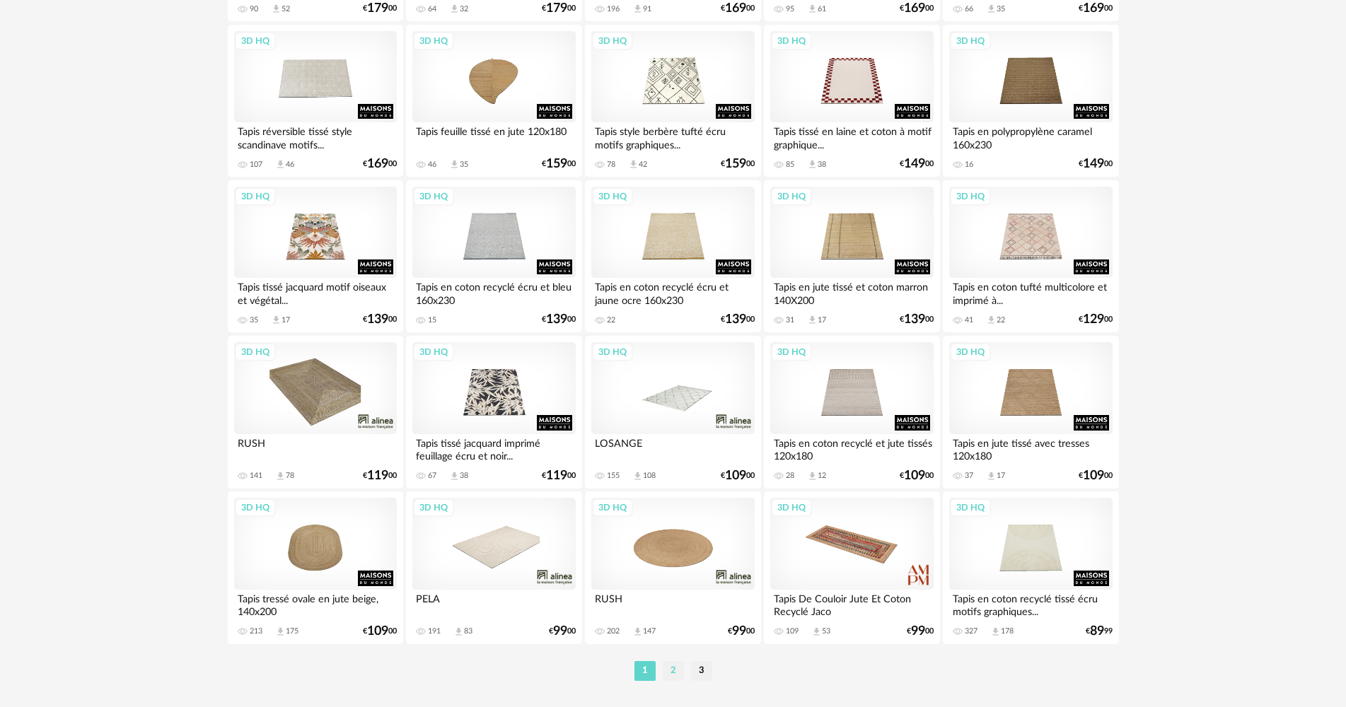
click at [669, 670] on li "2" at bounding box center [673, 671] width 21 height 20
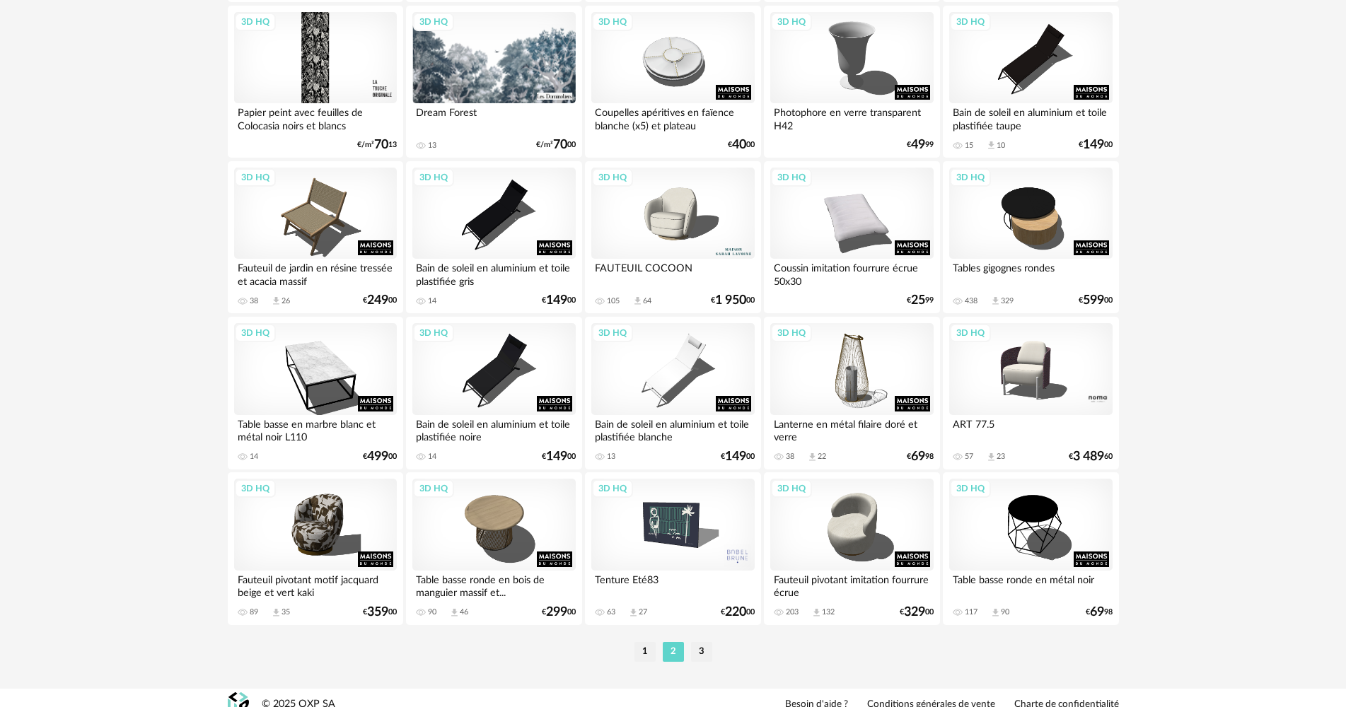
scroll to position [2772, 0]
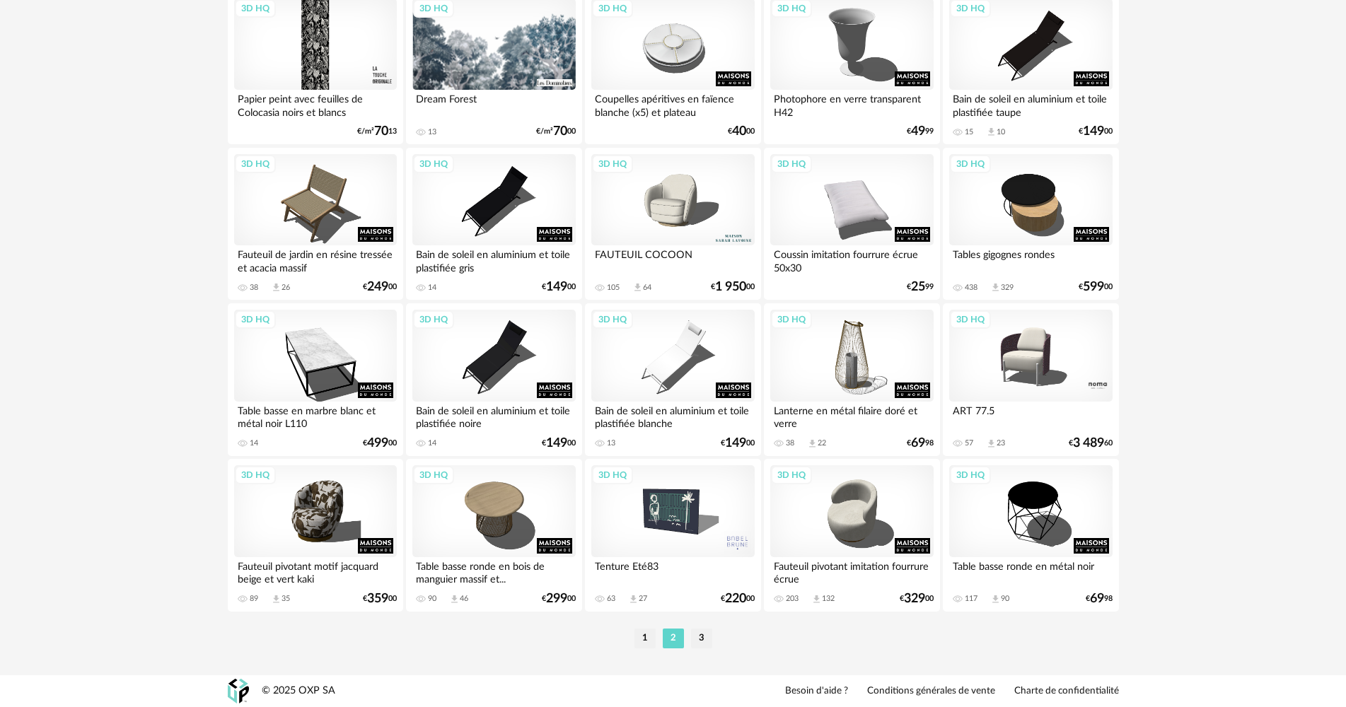
click at [639, 642] on li "1" at bounding box center [644, 639] width 21 height 20
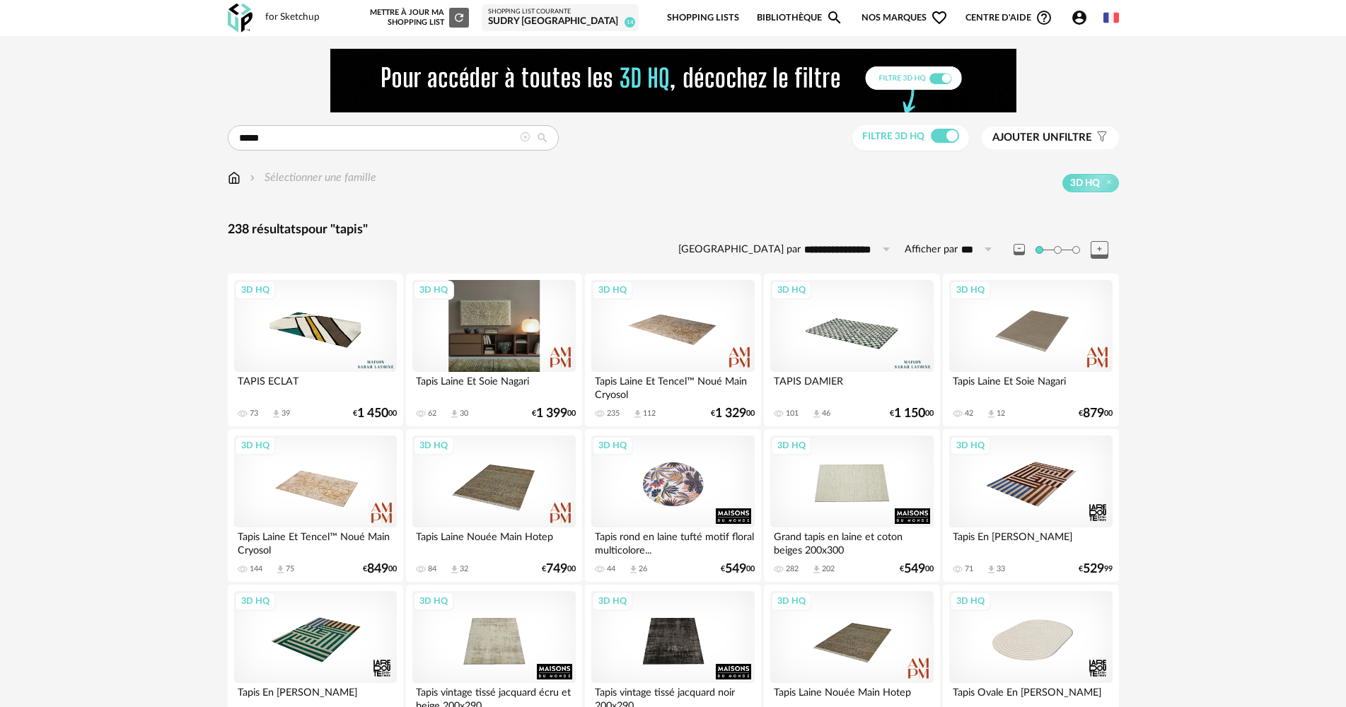
click at [499, 351] on div "3D HQ" at bounding box center [493, 326] width 163 height 92
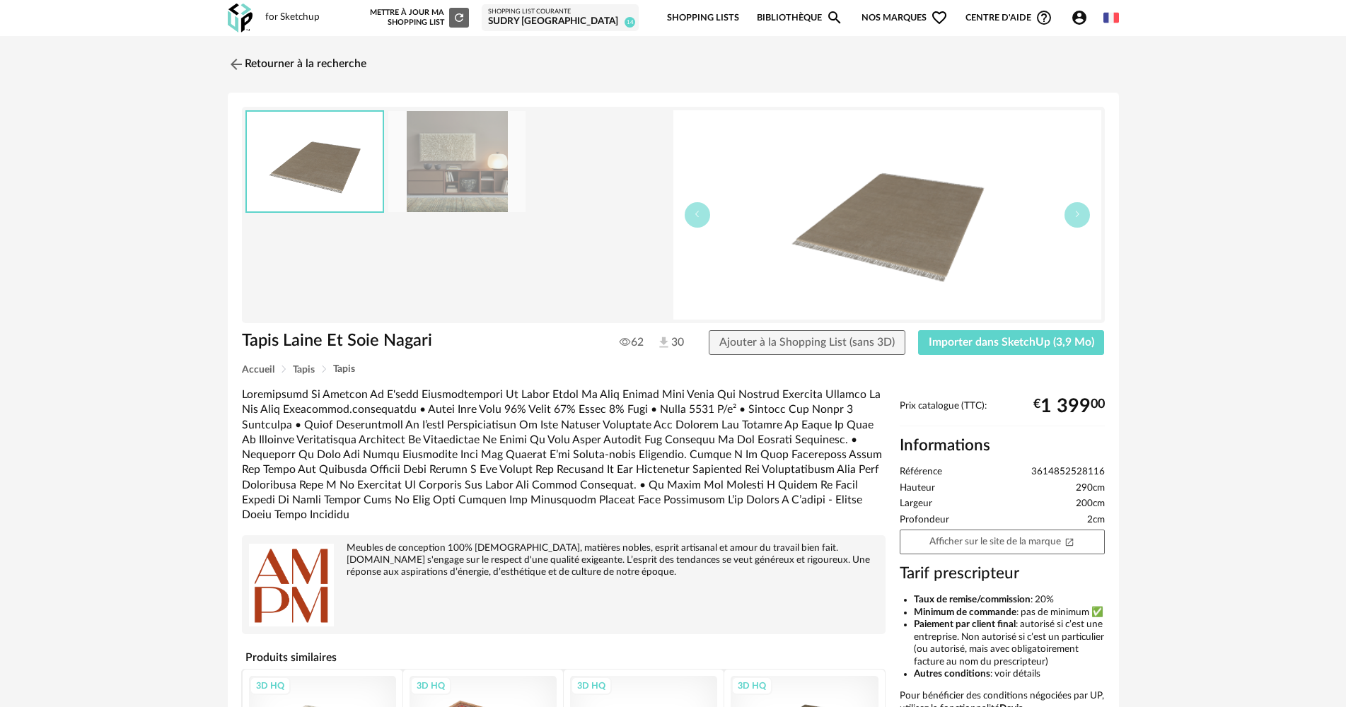
click at [480, 176] on img at bounding box center [456, 161] width 137 height 101
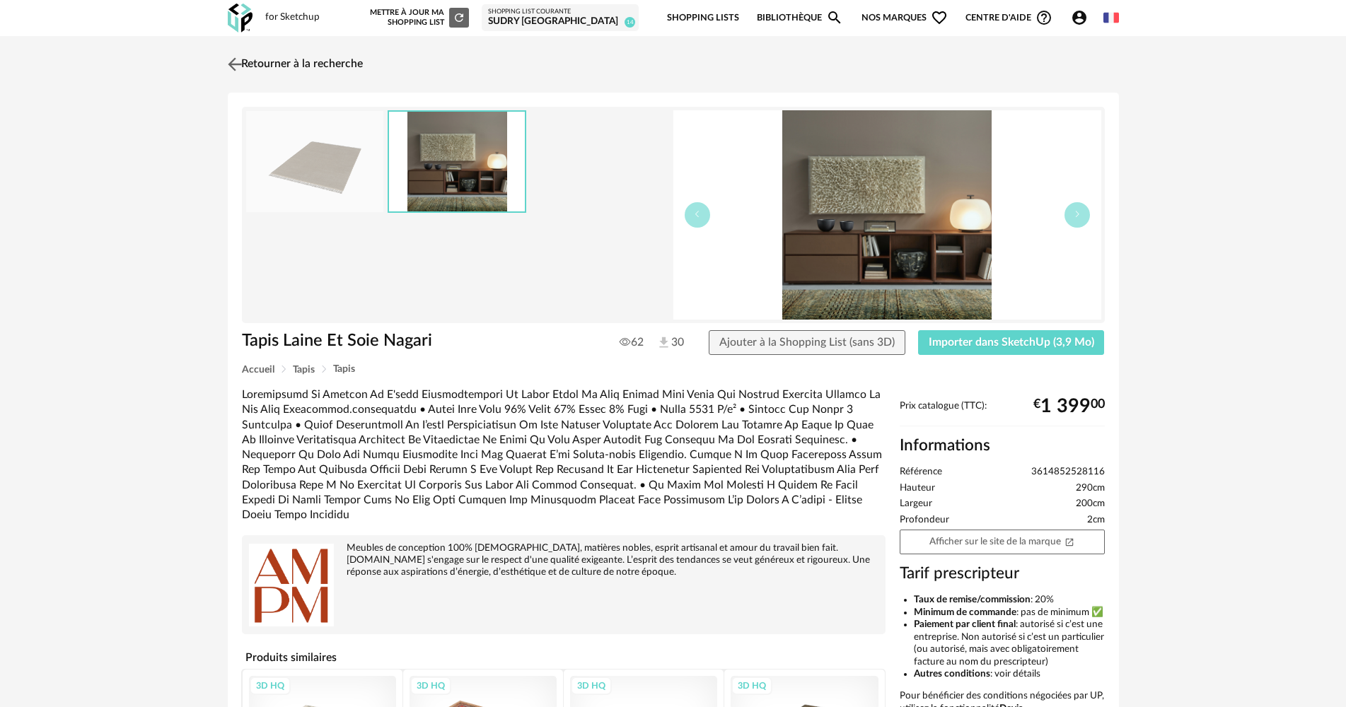
click at [282, 61] on link "Retourner à la recherche" at bounding box center [293, 64] width 139 height 31
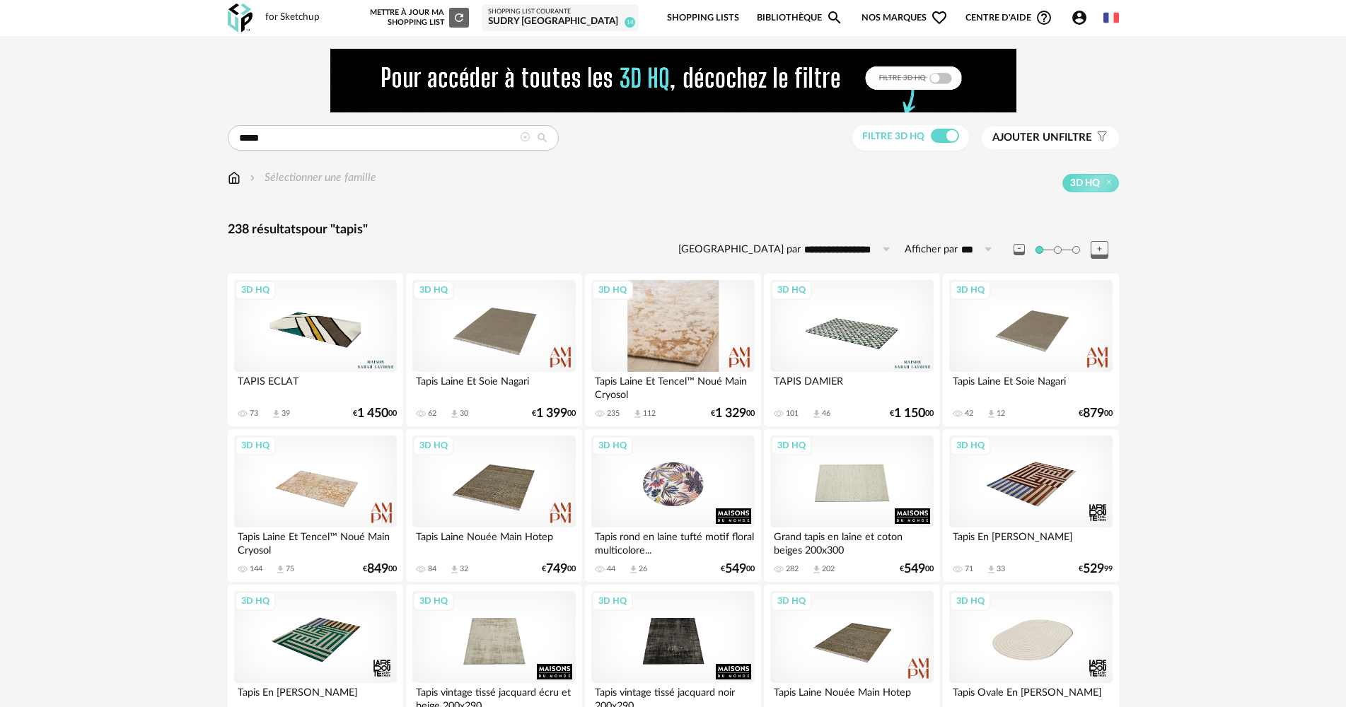
click at [681, 333] on div "3D HQ" at bounding box center [672, 326] width 163 height 92
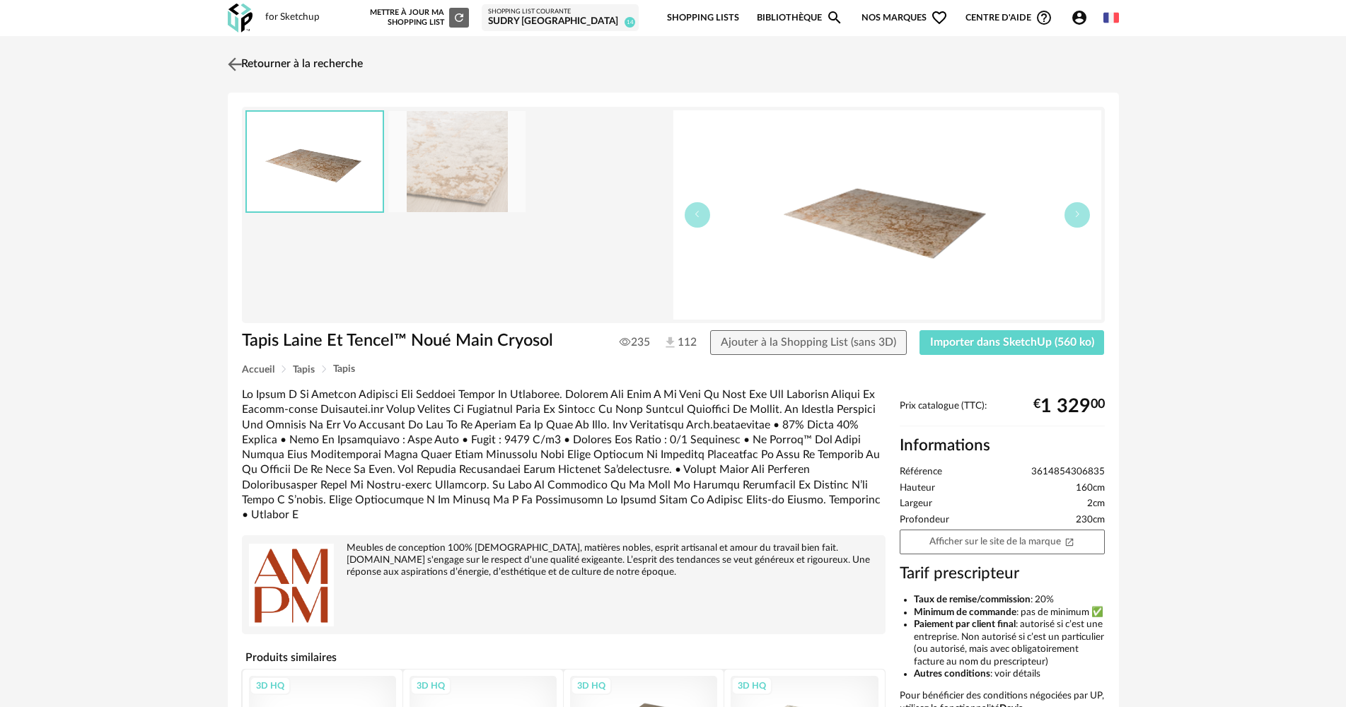
click at [313, 65] on link "Retourner à la recherche" at bounding box center [293, 64] width 139 height 31
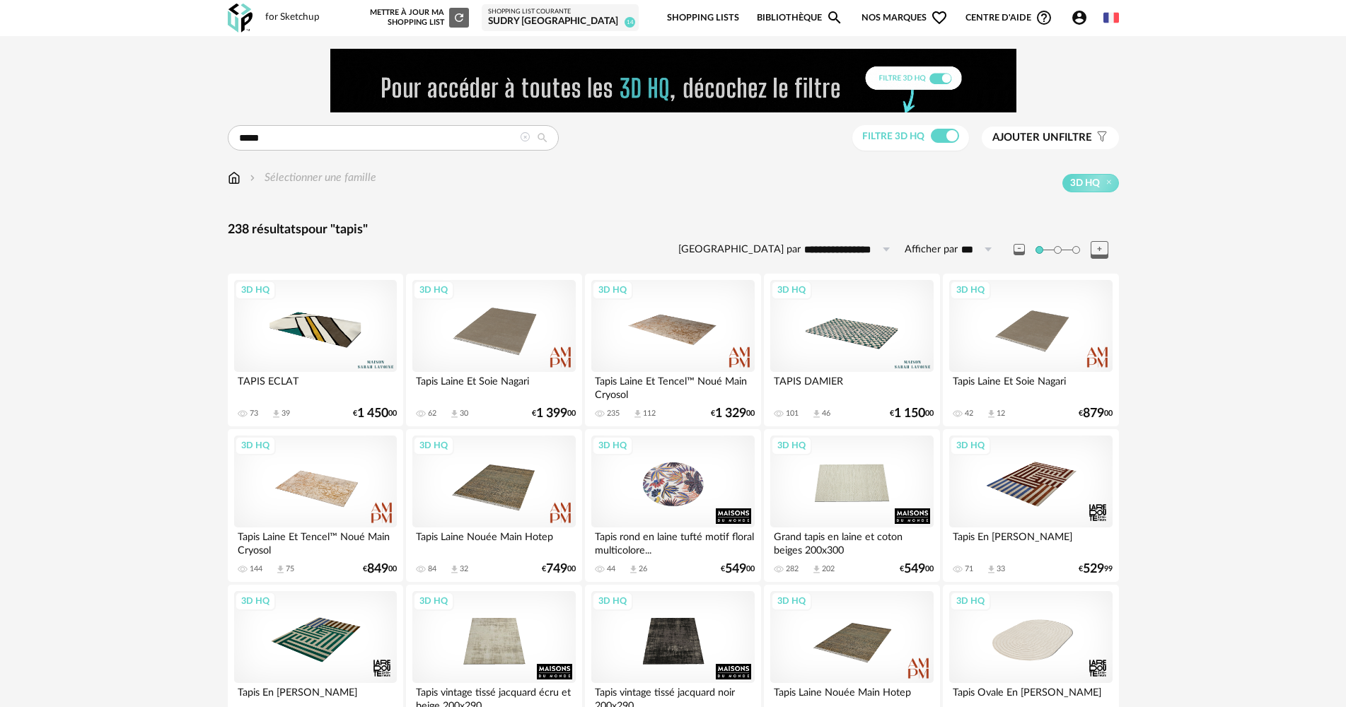
click at [905, 335] on div "3D HQ" at bounding box center [851, 326] width 163 height 92
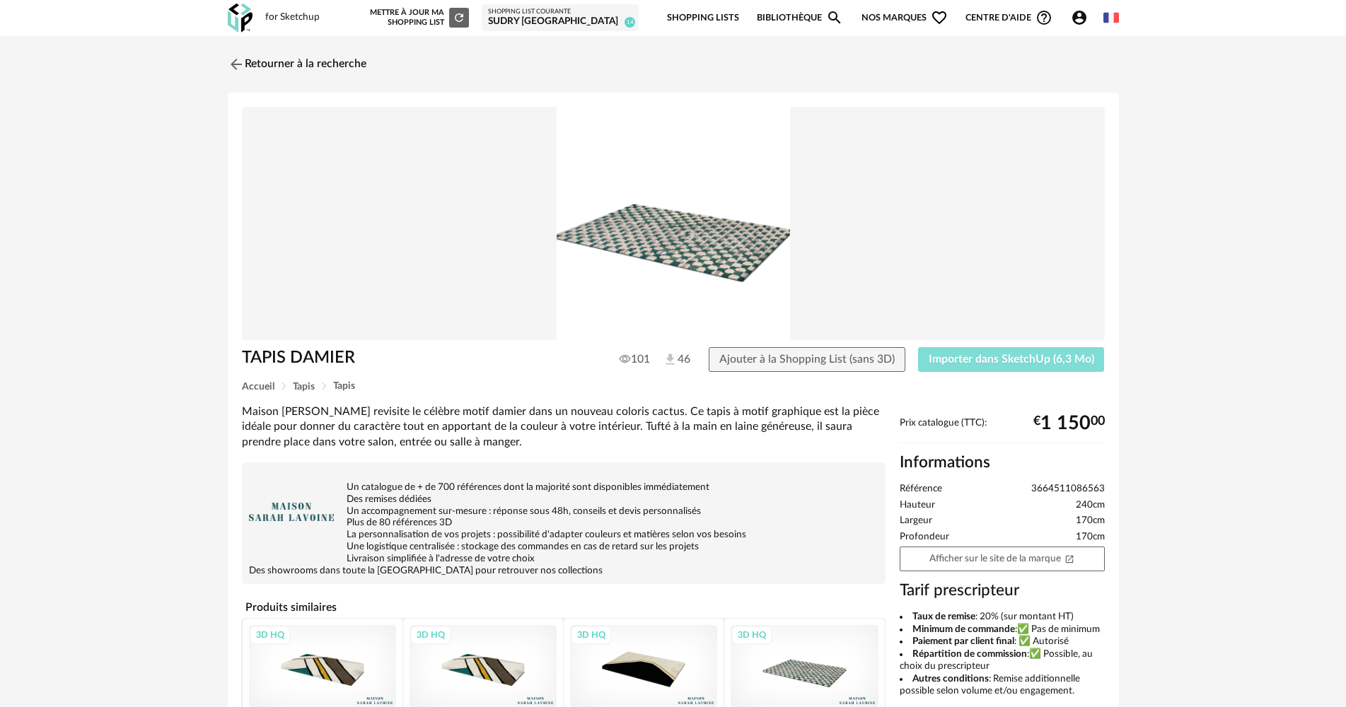
click at [984, 364] on span "Importer dans SketchUp (6,3 Mo)" at bounding box center [1011, 359] width 165 height 11
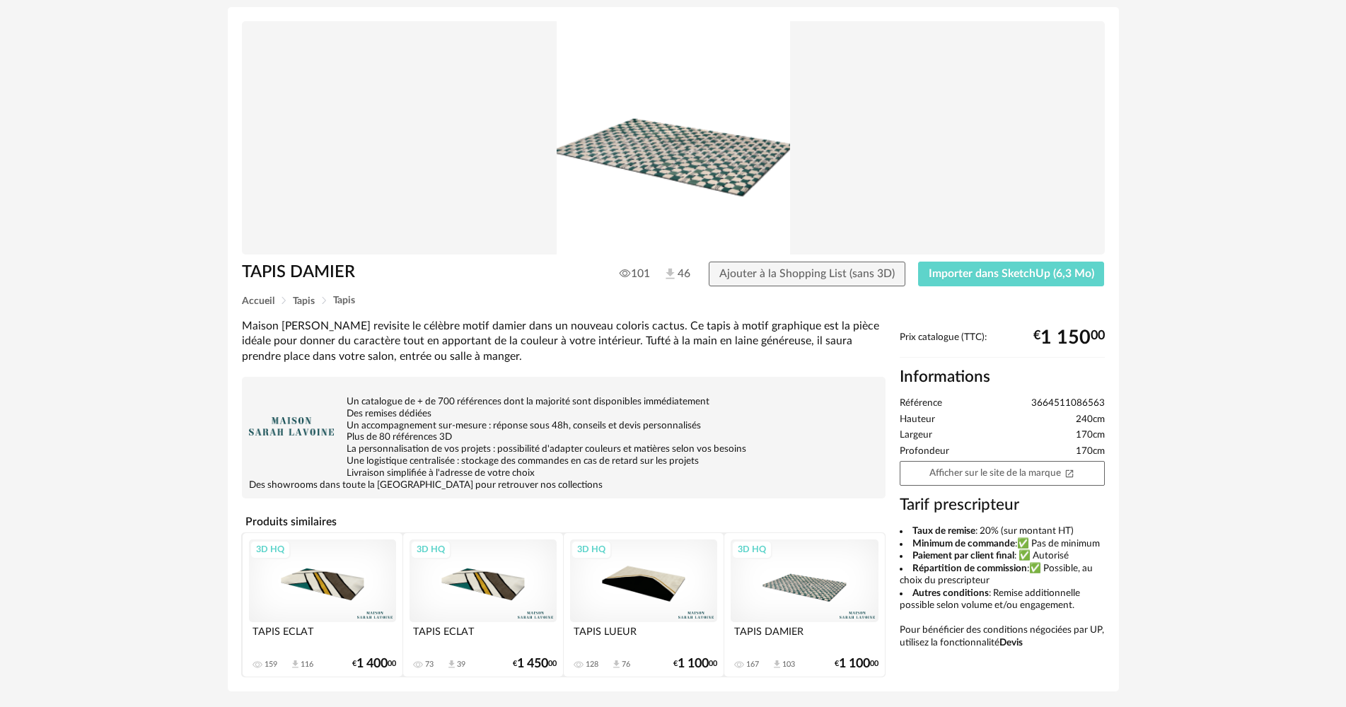
scroll to position [127, 0]
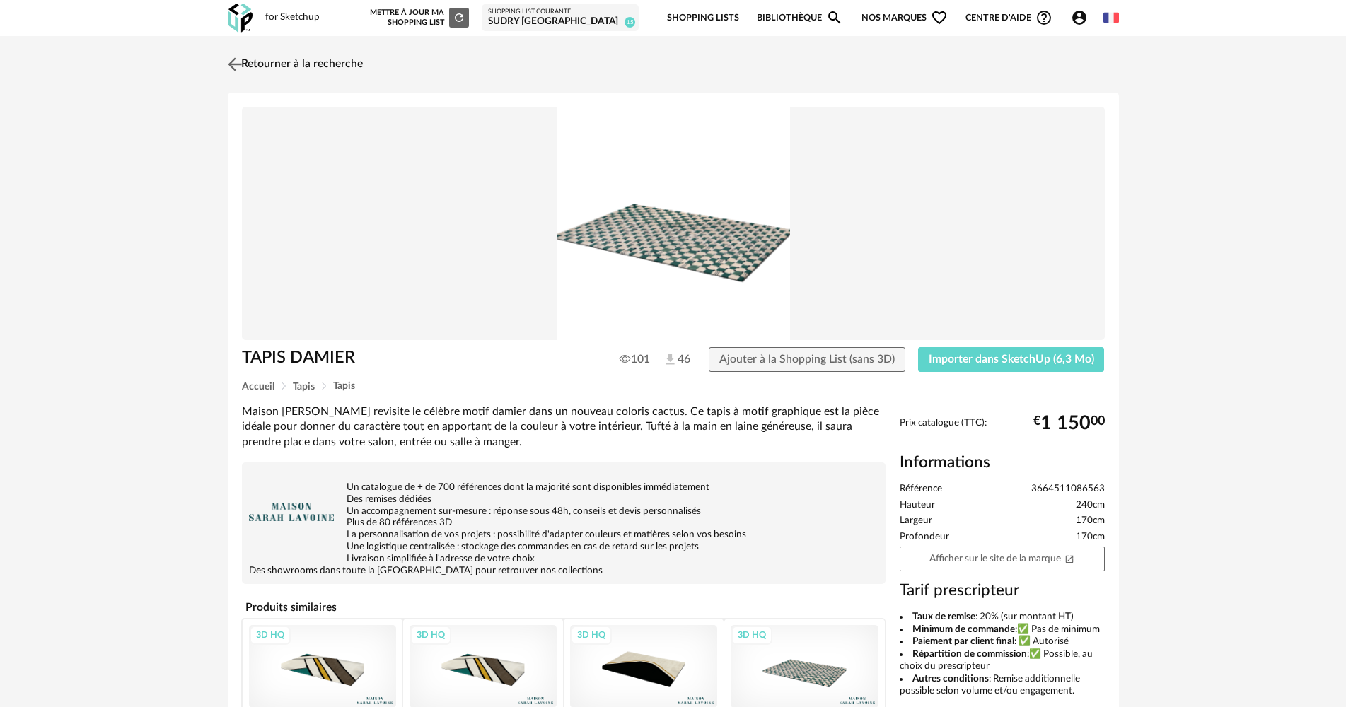
click at [358, 70] on link "Retourner à la recherche" at bounding box center [293, 64] width 139 height 31
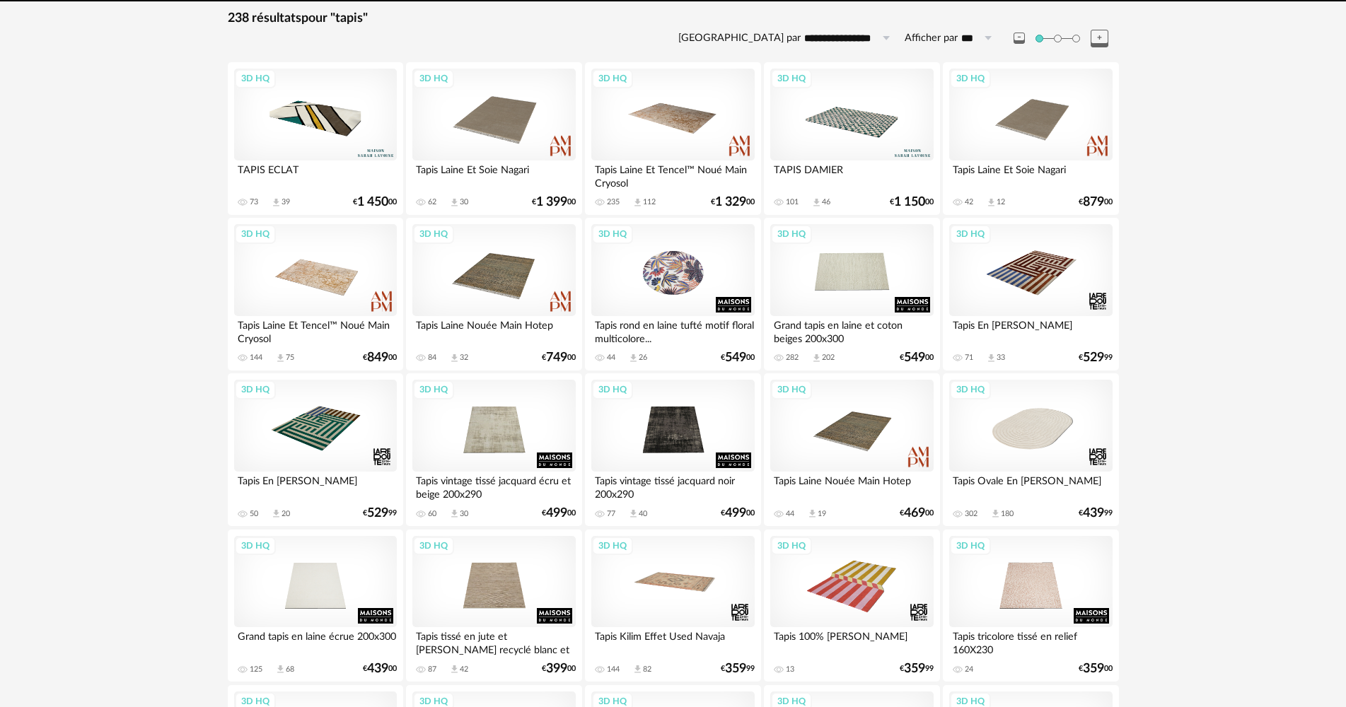
scroll to position [222, 0]
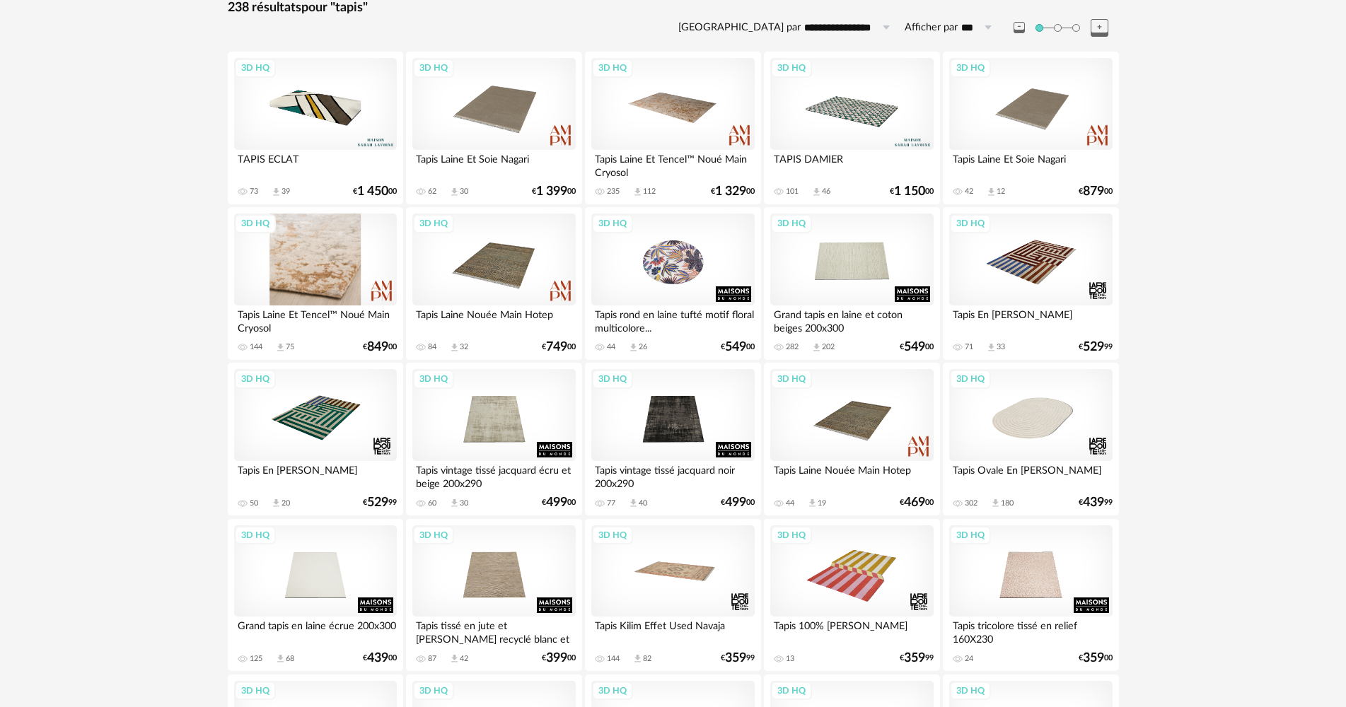
click at [308, 283] on div "3D HQ" at bounding box center [315, 260] width 163 height 92
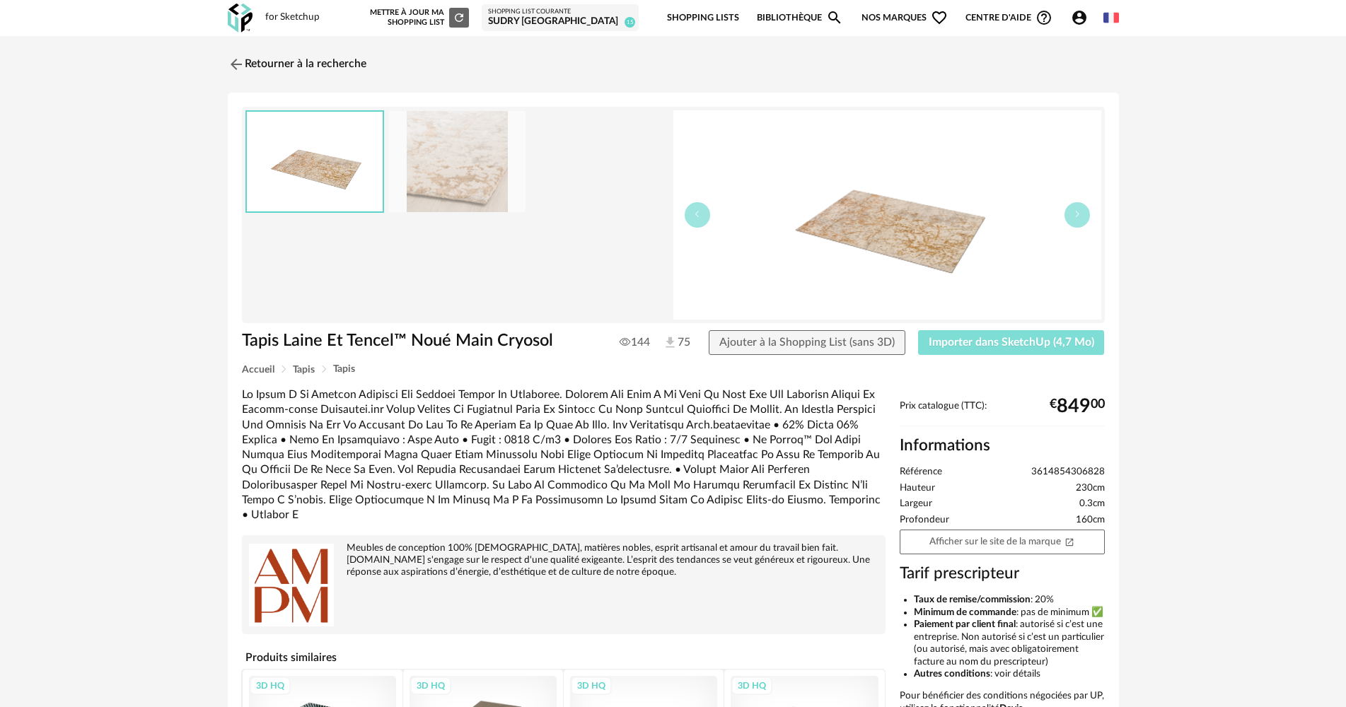
click at [1029, 344] on span "Importer dans SketchUp (4,7 Mo)" at bounding box center [1011, 342] width 165 height 11
click at [621, 17] on div "SUDRY [GEOGRAPHIC_DATA]" at bounding box center [560, 22] width 144 height 13
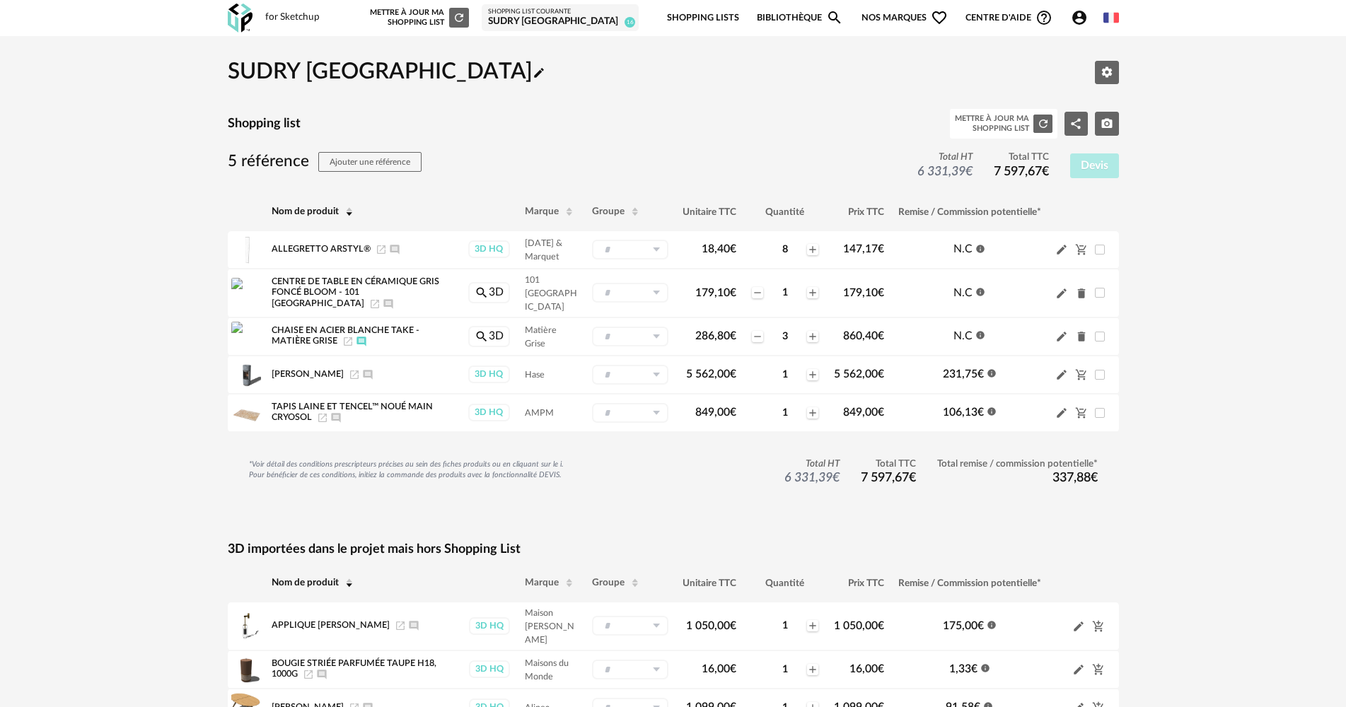
click at [802, 12] on link "Bibliothèque Magnify icon" at bounding box center [800, 17] width 86 height 33
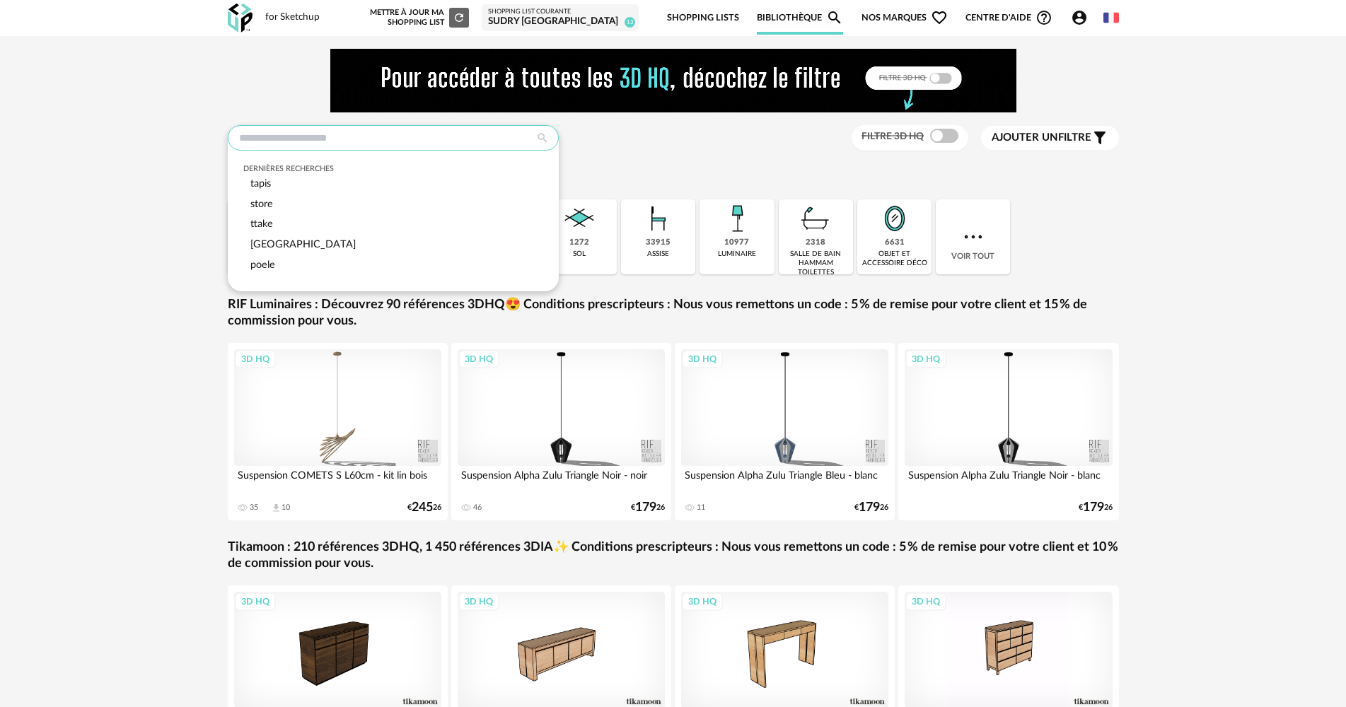
click at [384, 133] on input "text" at bounding box center [393, 137] width 331 height 25
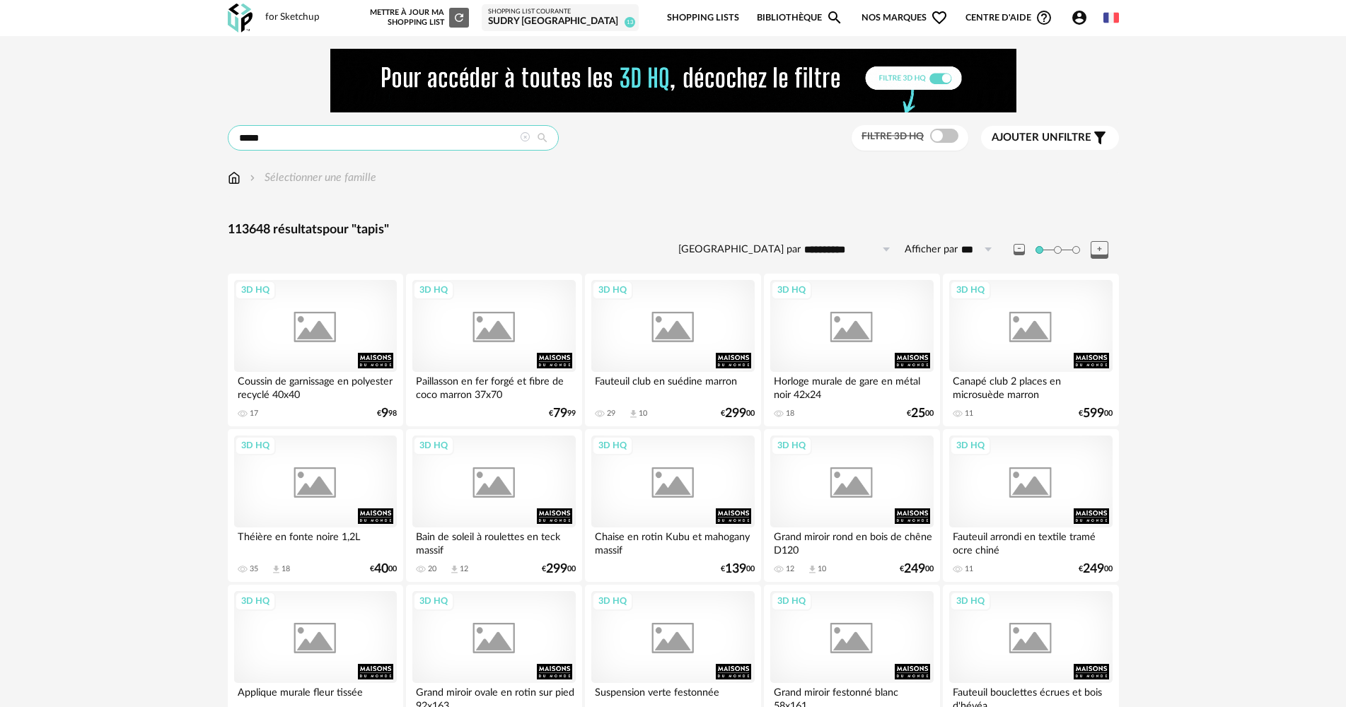
type input "*****"
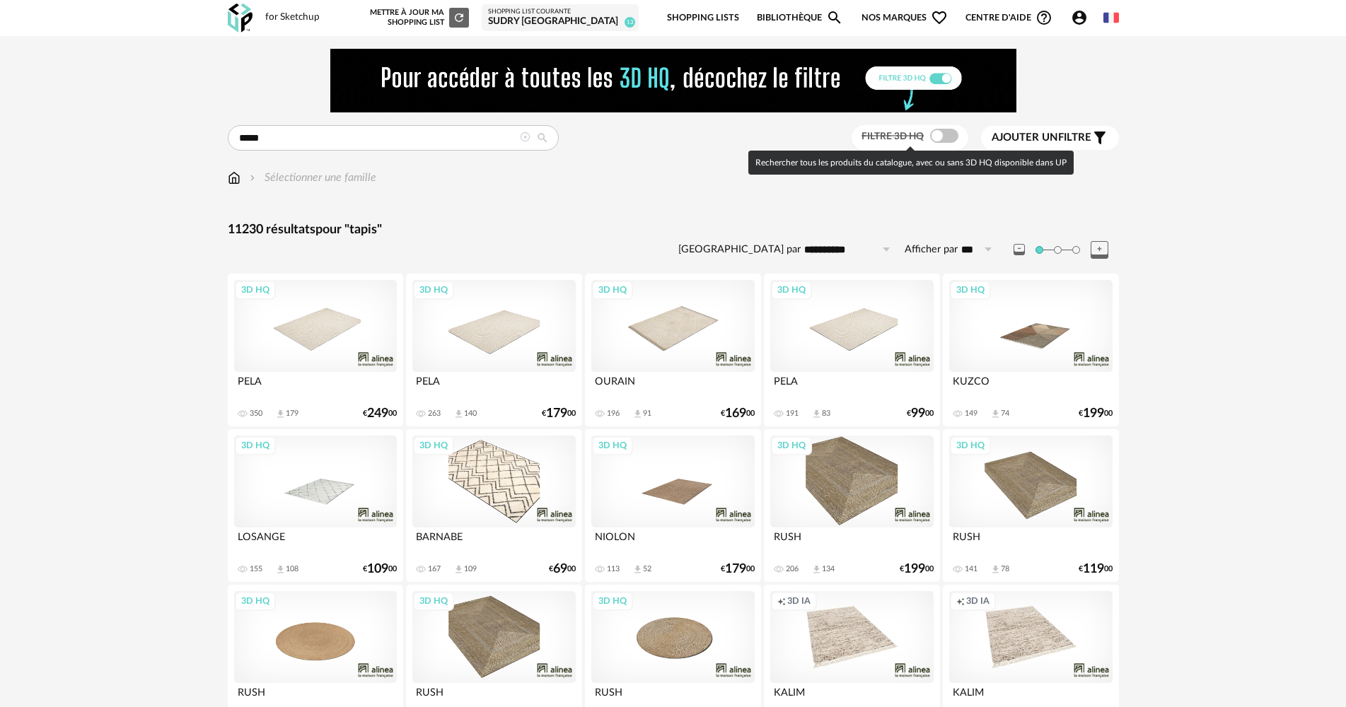
click at [937, 134] on span at bounding box center [944, 136] width 28 height 14
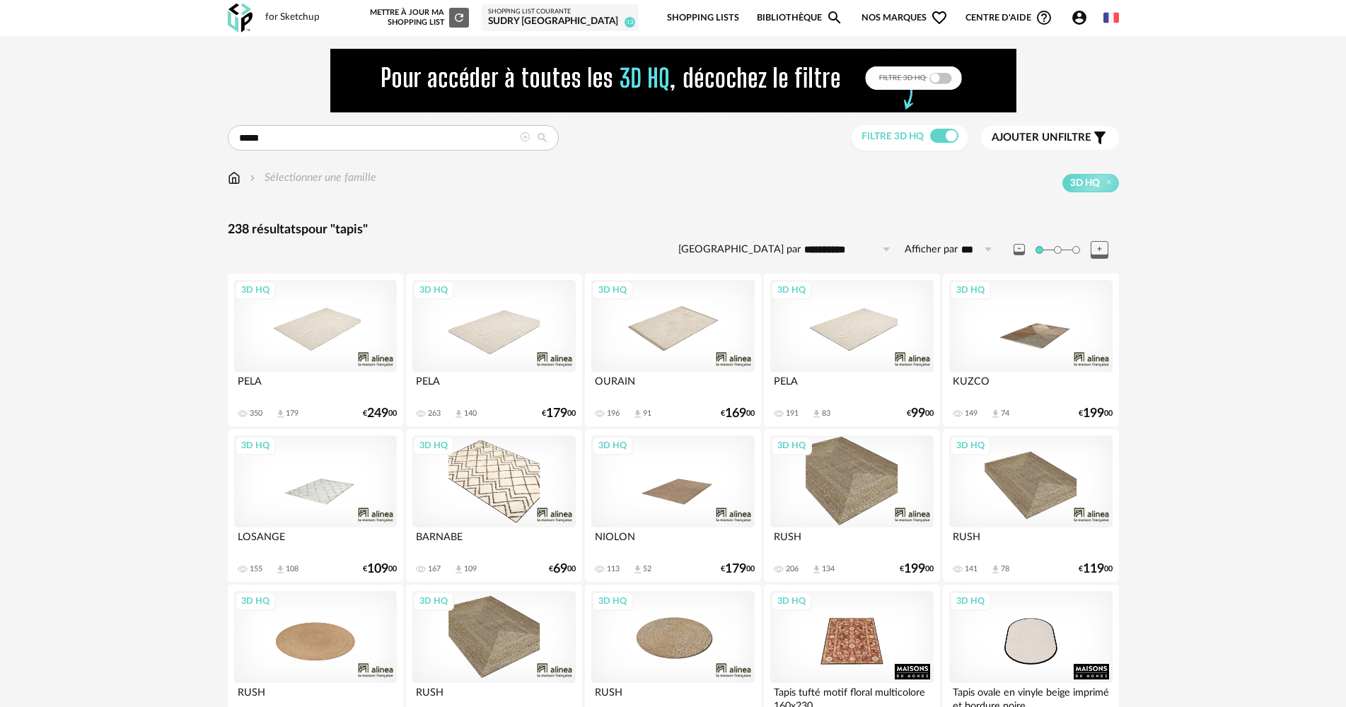
click at [834, 247] on input "**********" at bounding box center [850, 249] width 98 height 23
click at [866, 326] on li "Prix décroissant" at bounding box center [860, 334] width 119 height 24
type input "**********"
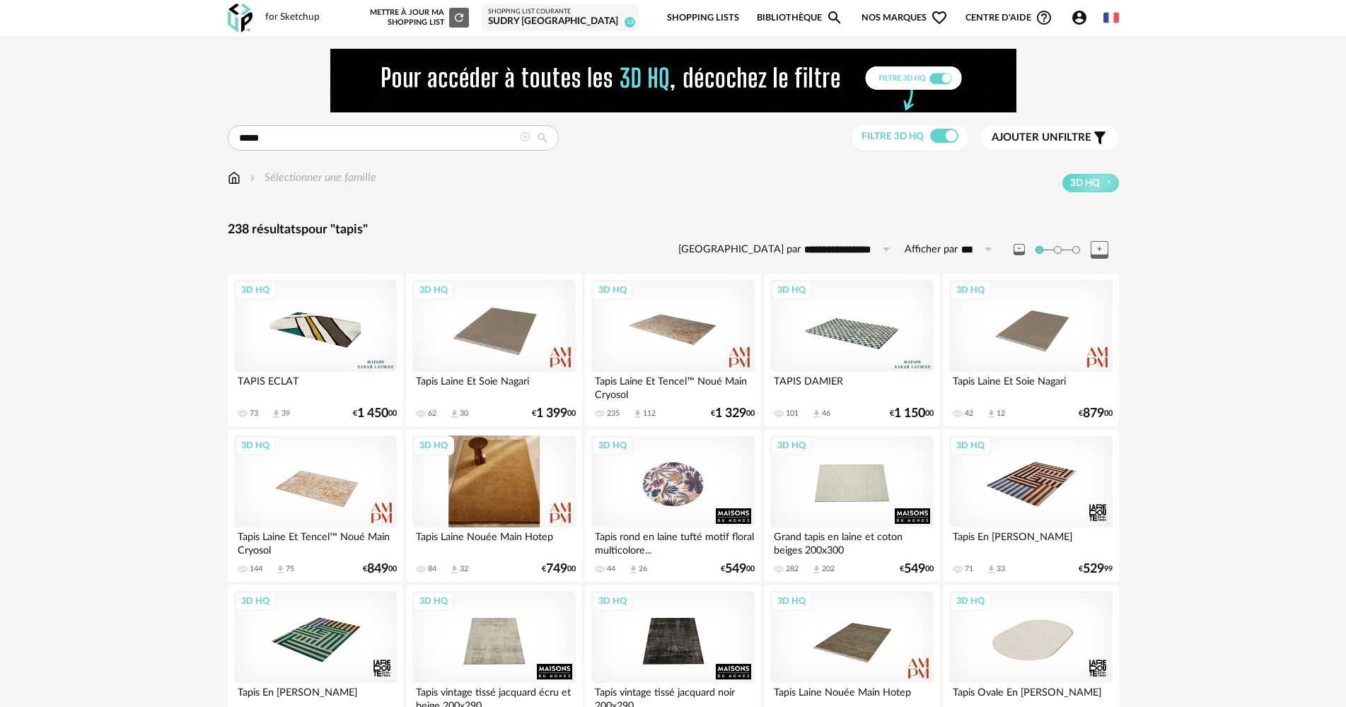
click at [487, 483] on div "3D HQ" at bounding box center [493, 482] width 163 height 92
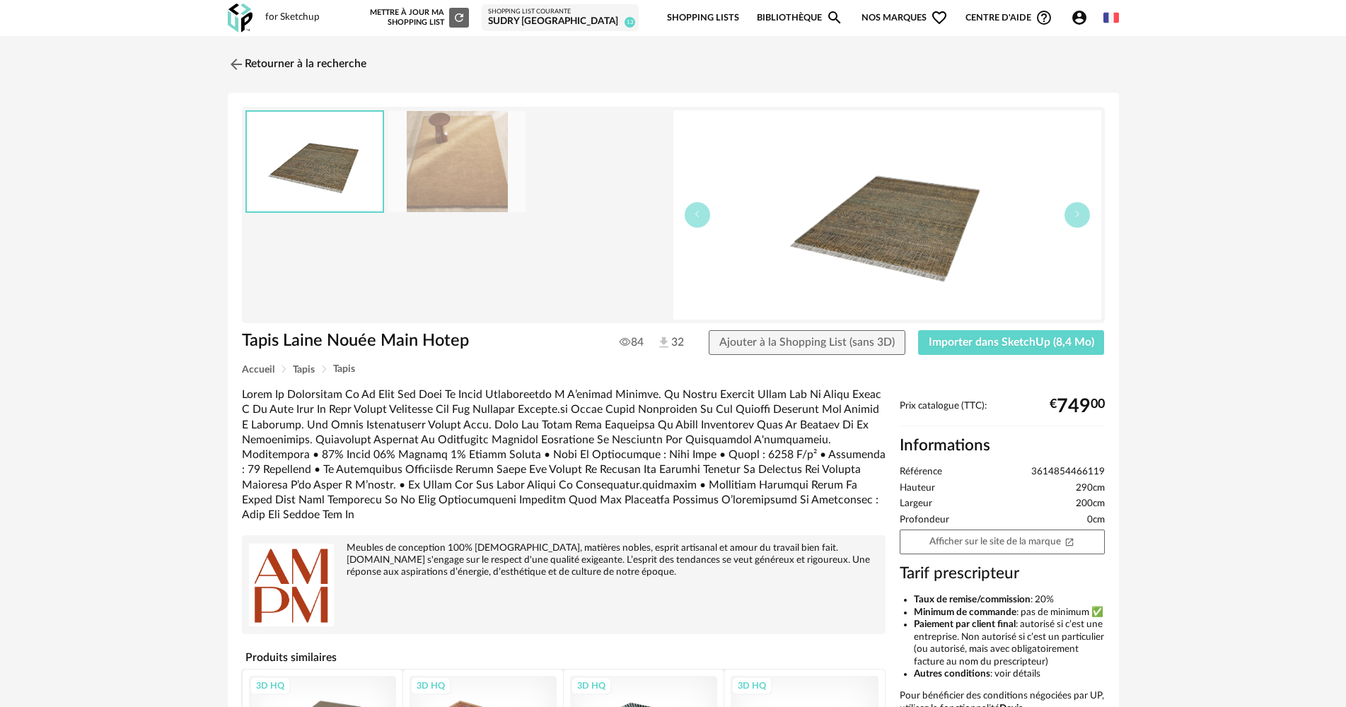
click at [472, 160] on img at bounding box center [456, 161] width 137 height 101
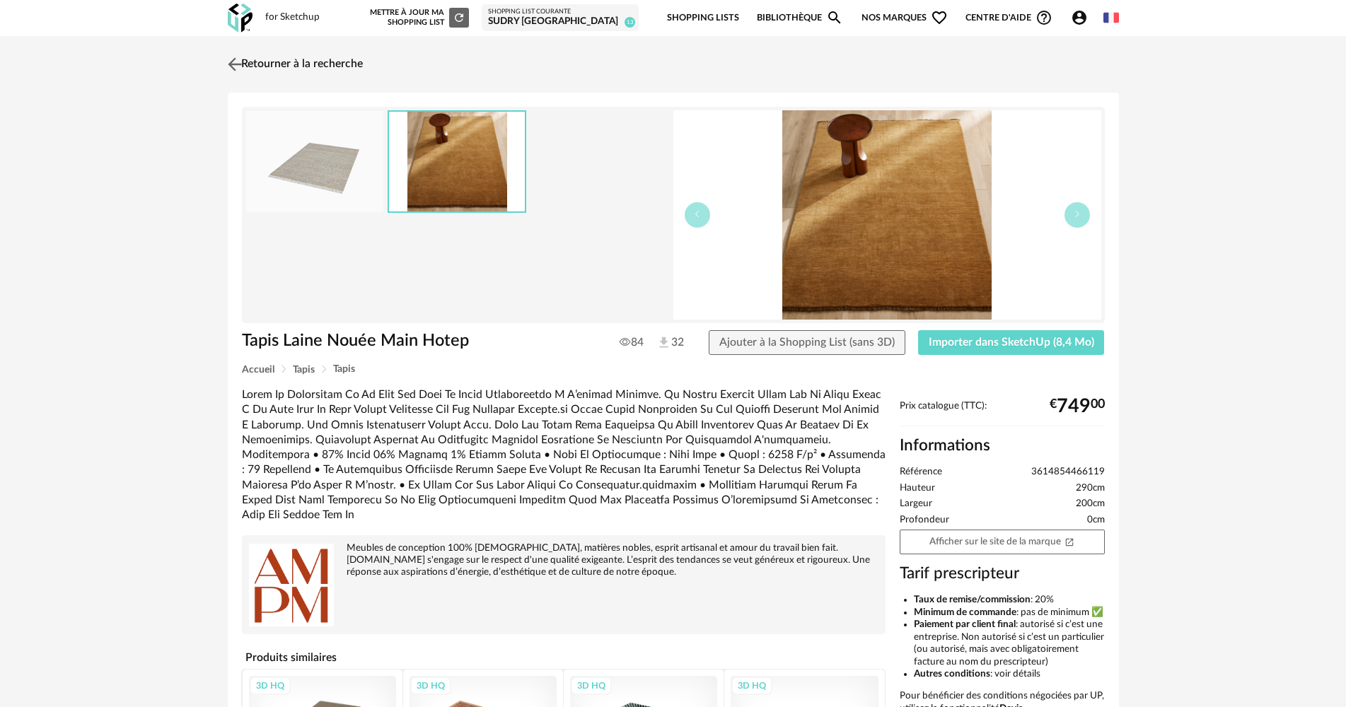
click at [321, 65] on link "Retourner à la recherche" at bounding box center [293, 64] width 139 height 31
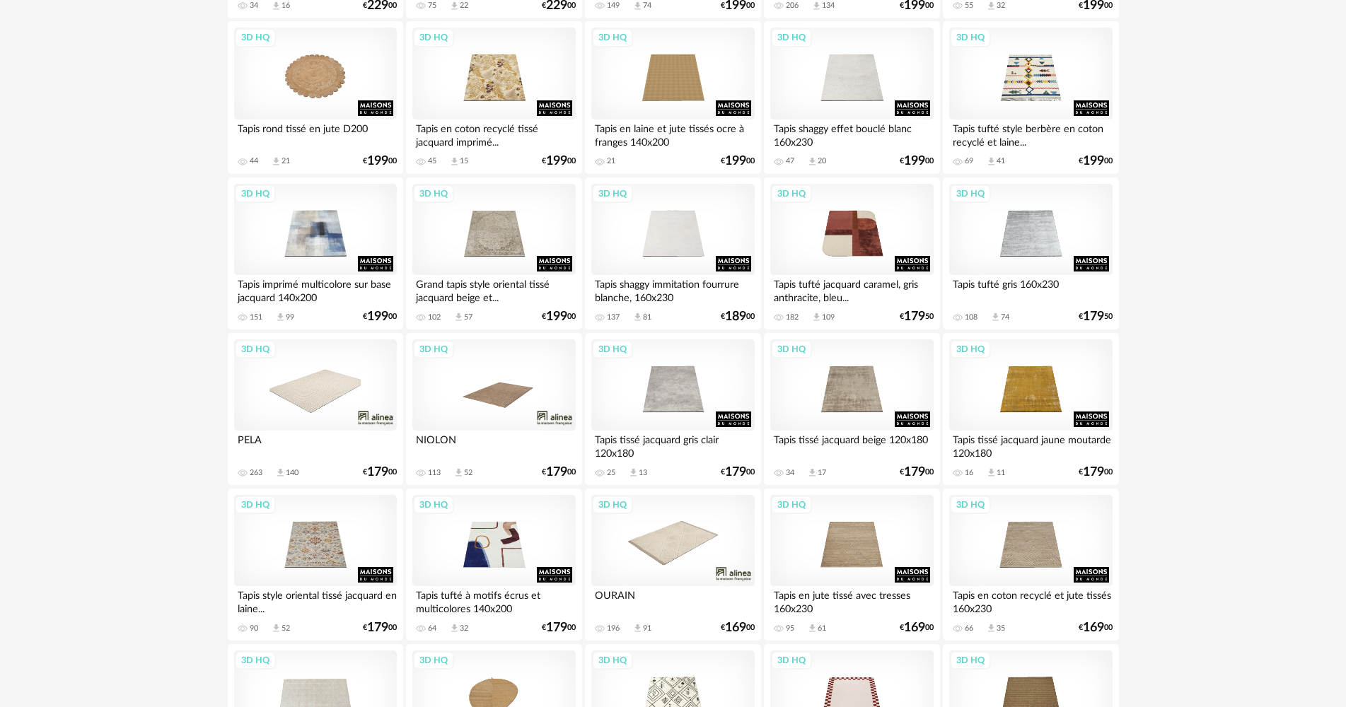
scroll to position [2122, 0]
